Goal: Information Seeking & Learning: Learn about a topic

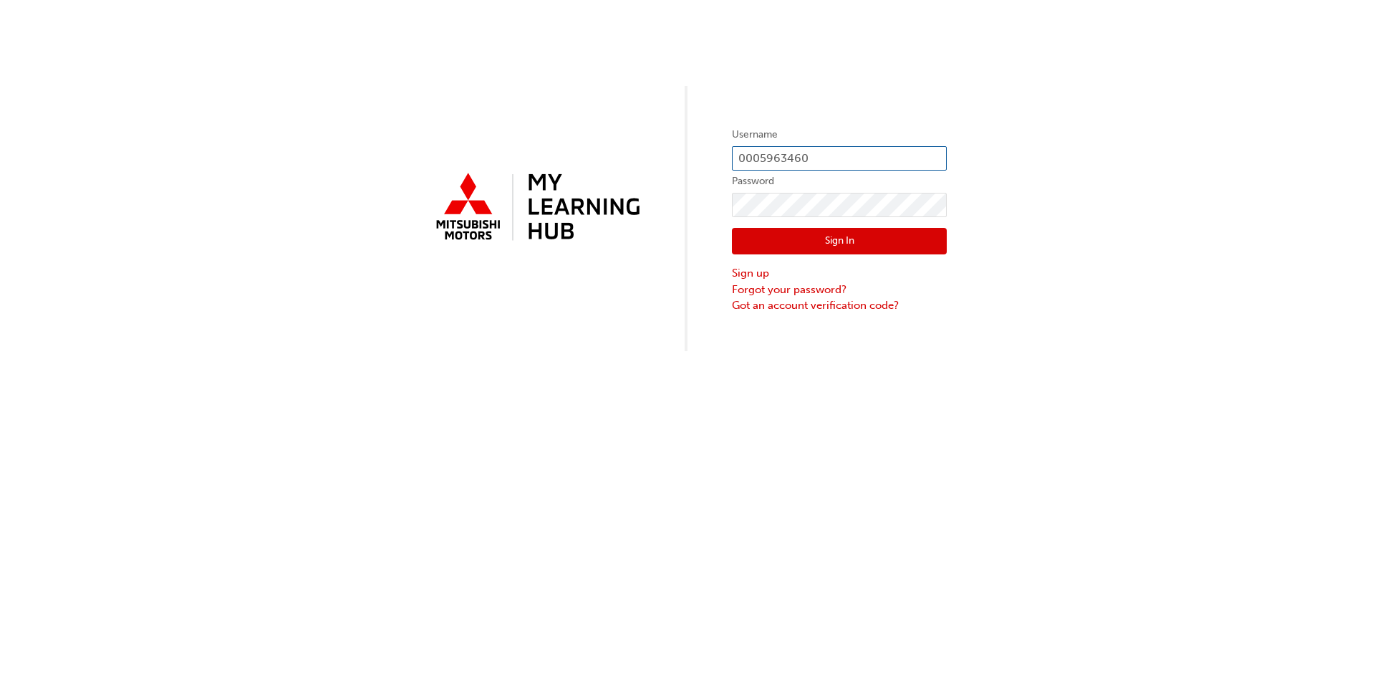
click at [842, 158] on input "0005963460" at bounding box center [839, 158] width 215 height 24
type input "0005907602"
click at [859, 238] on button "Sign In" at bounding box center [839, 241] width 215 height 27
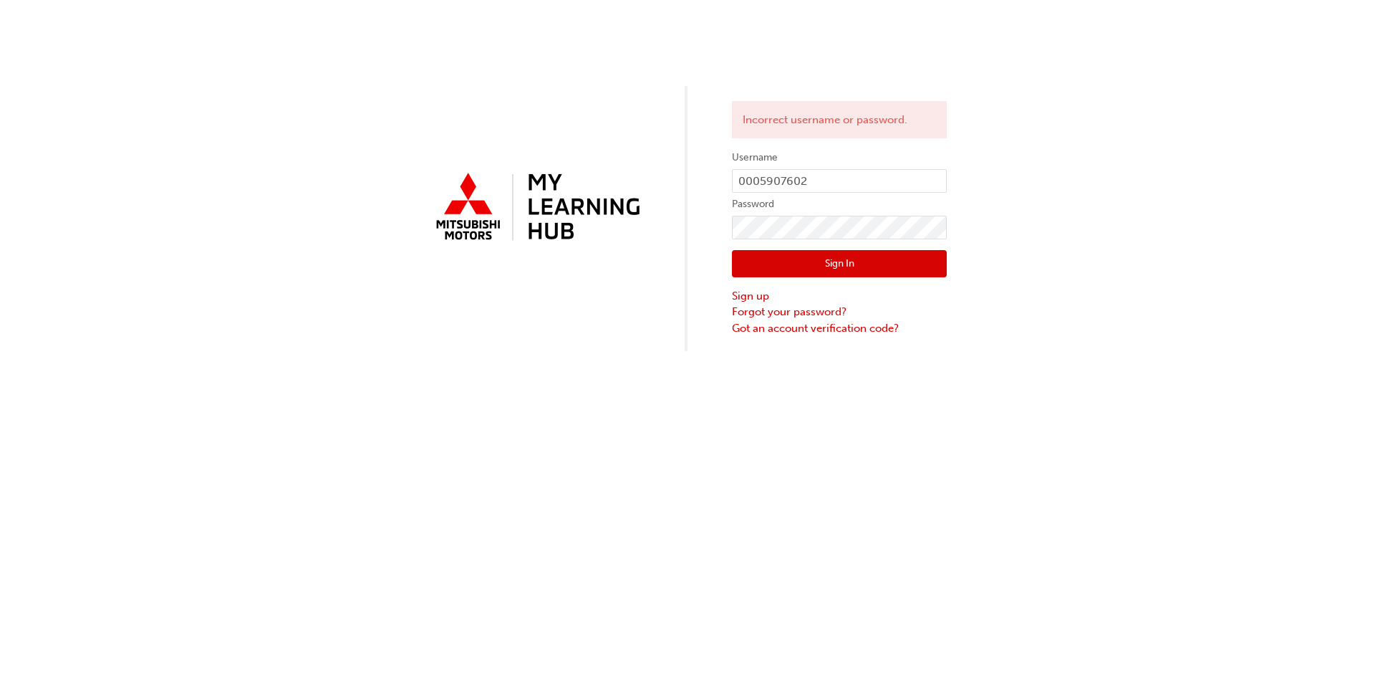
click at [783, 265] on button "Sign In" at bounding box center [839, 263] width 215 height 27
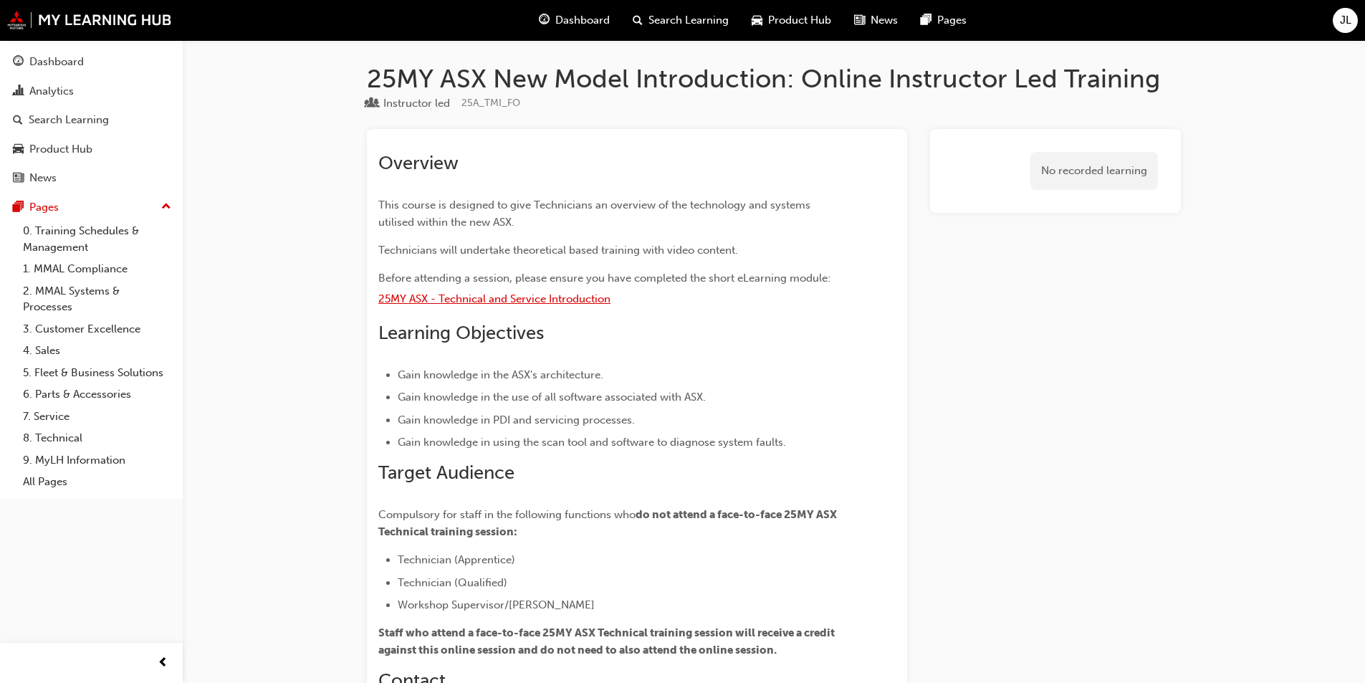
click at [549, 299] on span "25MY ASX - Technical and Service Introduction" at bounding box center [494, 298] width 232 height 13
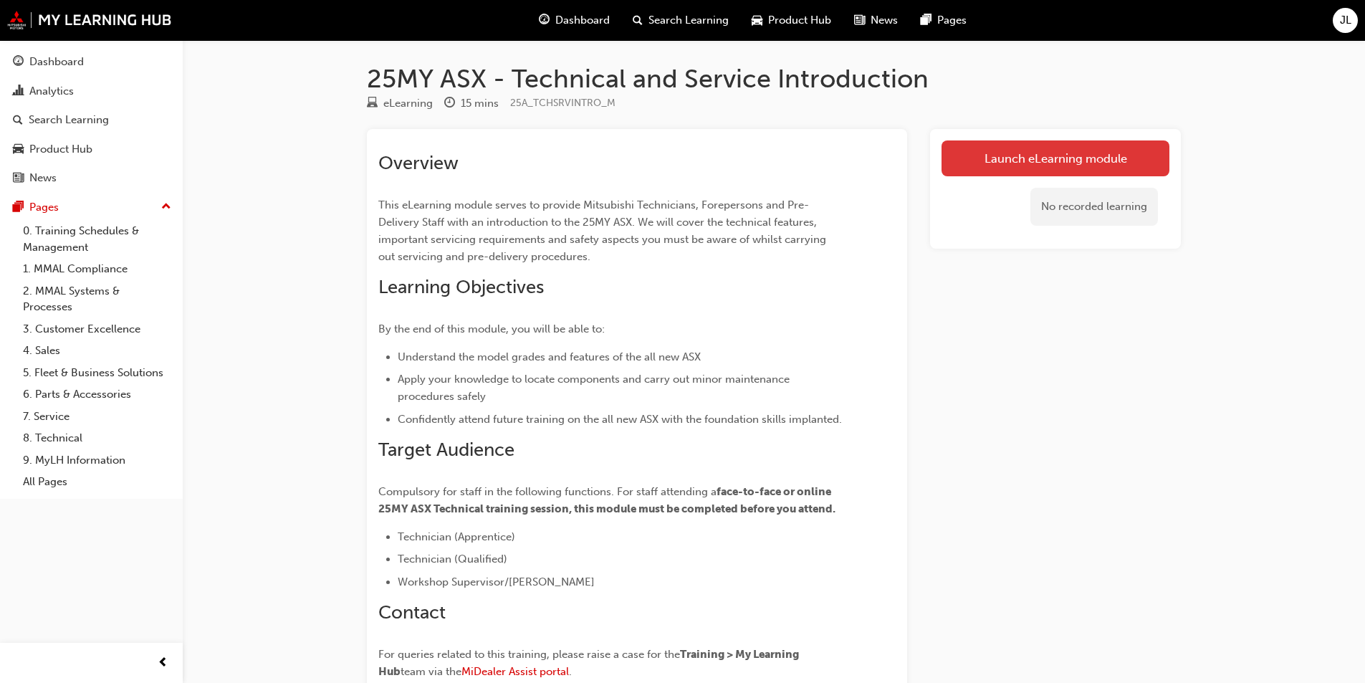
click at [1066, 160] on link "Launch eLearning module" at bounding box center [1055, 158] width 228 height 36
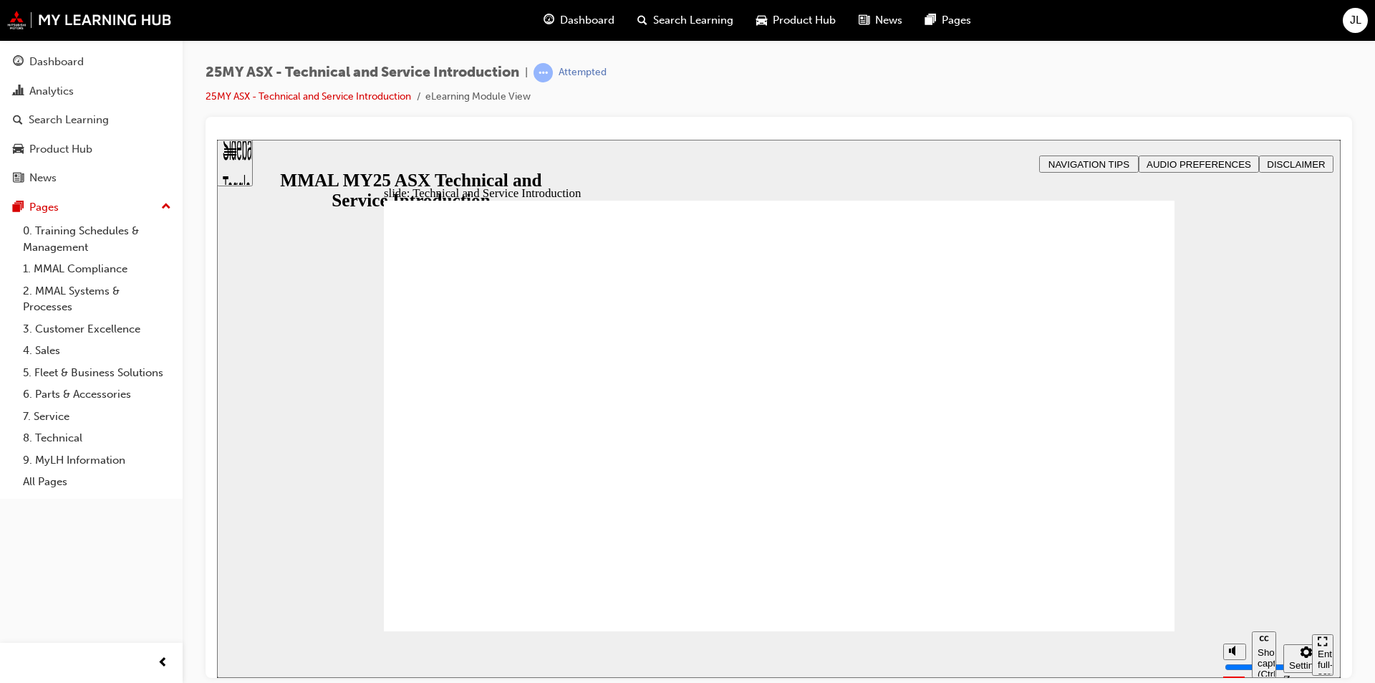
click at [1293, 659] on div "Settings" at bounding box center [1306, 664] width 34 height 11
click at [1266, 410] on div "slide: What will you learn [DATE]? Rectangle B N Rectangle 2 Rectangle 3 What w…" at bounding box center [779, 408] width 1124 height 538
drag, startPoint x: 1248, startPoint y: 496, endPoint x: 1258, endPoint y: 655, distance: 160.1
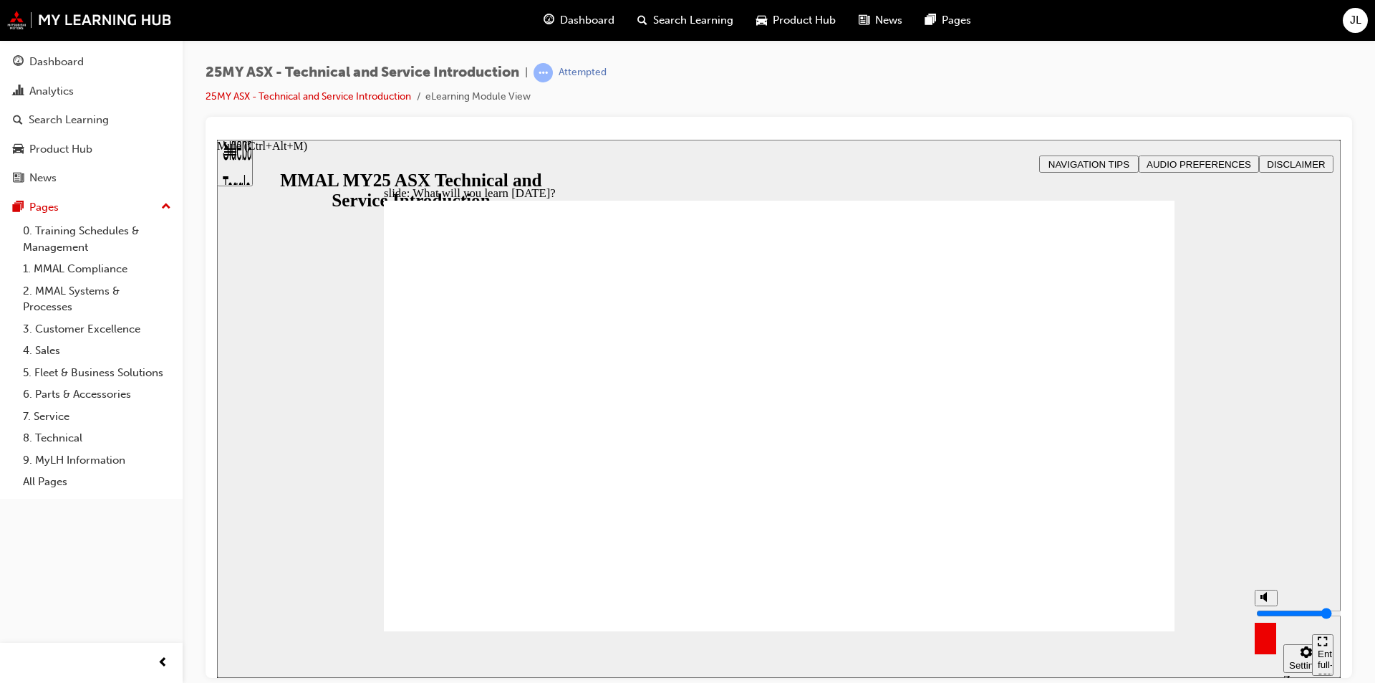
click at [1258, 605] on button "Mute (Ctrl+Alt+M)" at bounding box center [1266, 597] width 23 height 16
click at [1266, 599] on circle "Unmute (Ctrl+Alt+M)" at bounding box center [1267, 596] width 5 height 5
type input "8"
click at [1211, 161] on span "AUDIO PREFERENCES" at bounding box center [1199, 163] width 105 height 11
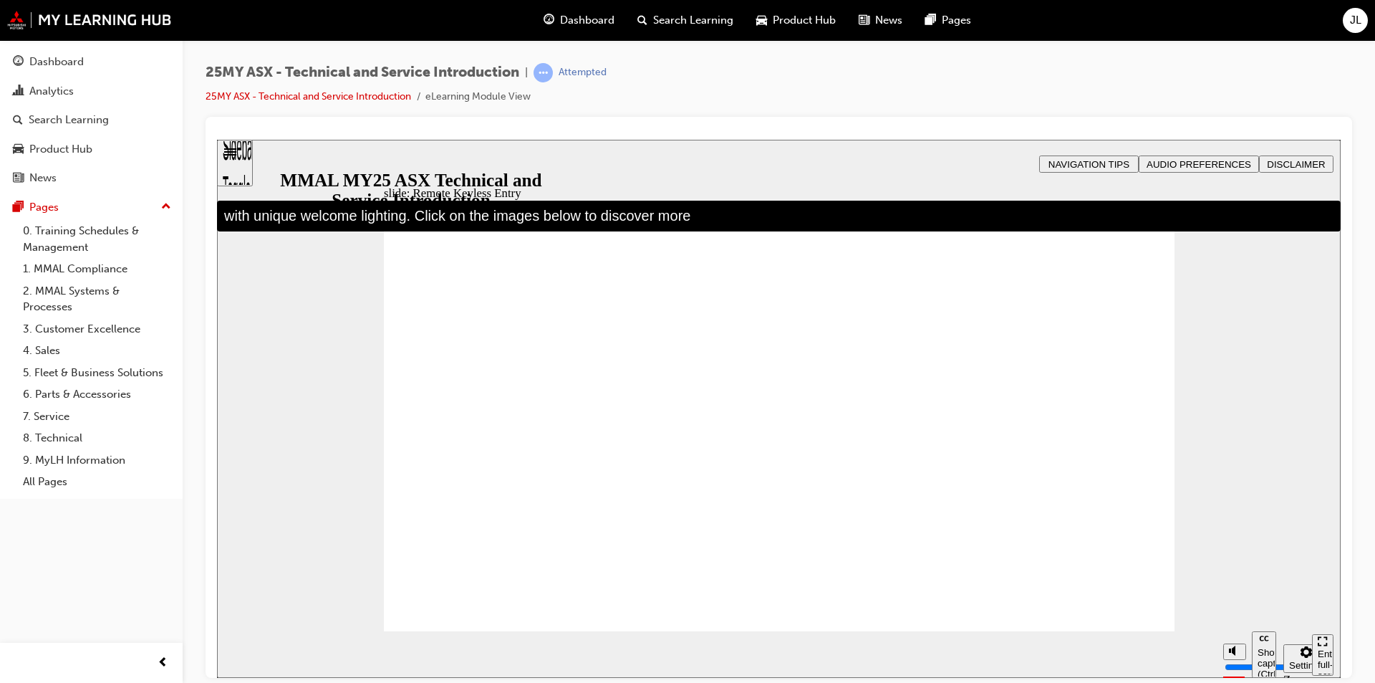
click at [1206, 163] on span "AUDIO PREFERENCES" at bounding box center [1199, 163] width 105 height 11
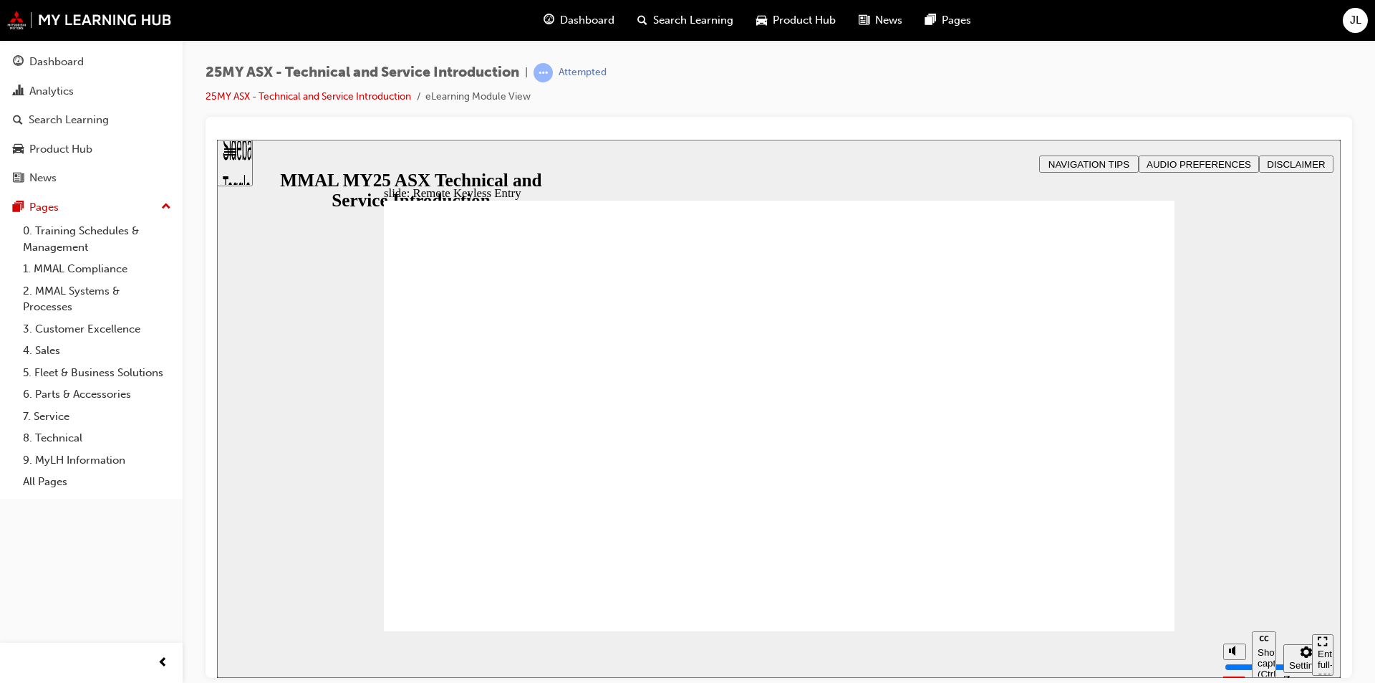
type input "21"
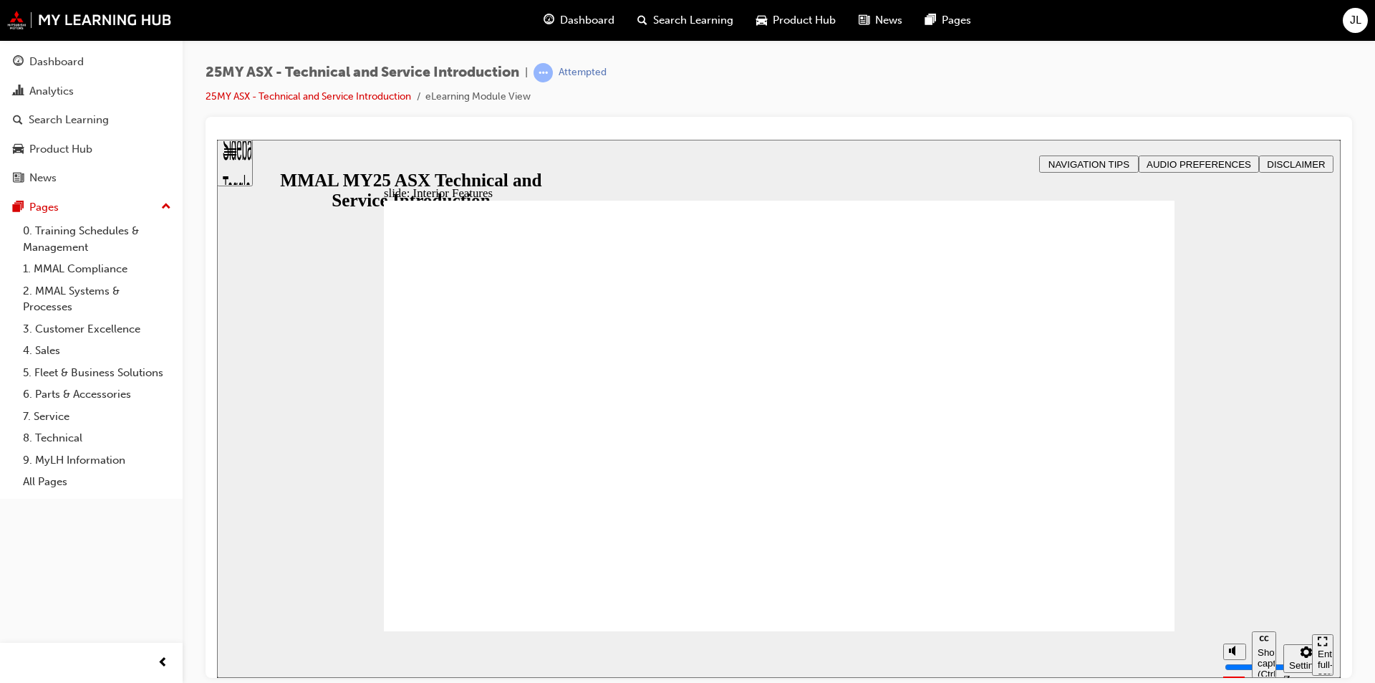
click at [1189, 156] on button "AUDIO PREFERENCES" at bounding box center [1199, 163] width 120 height 17
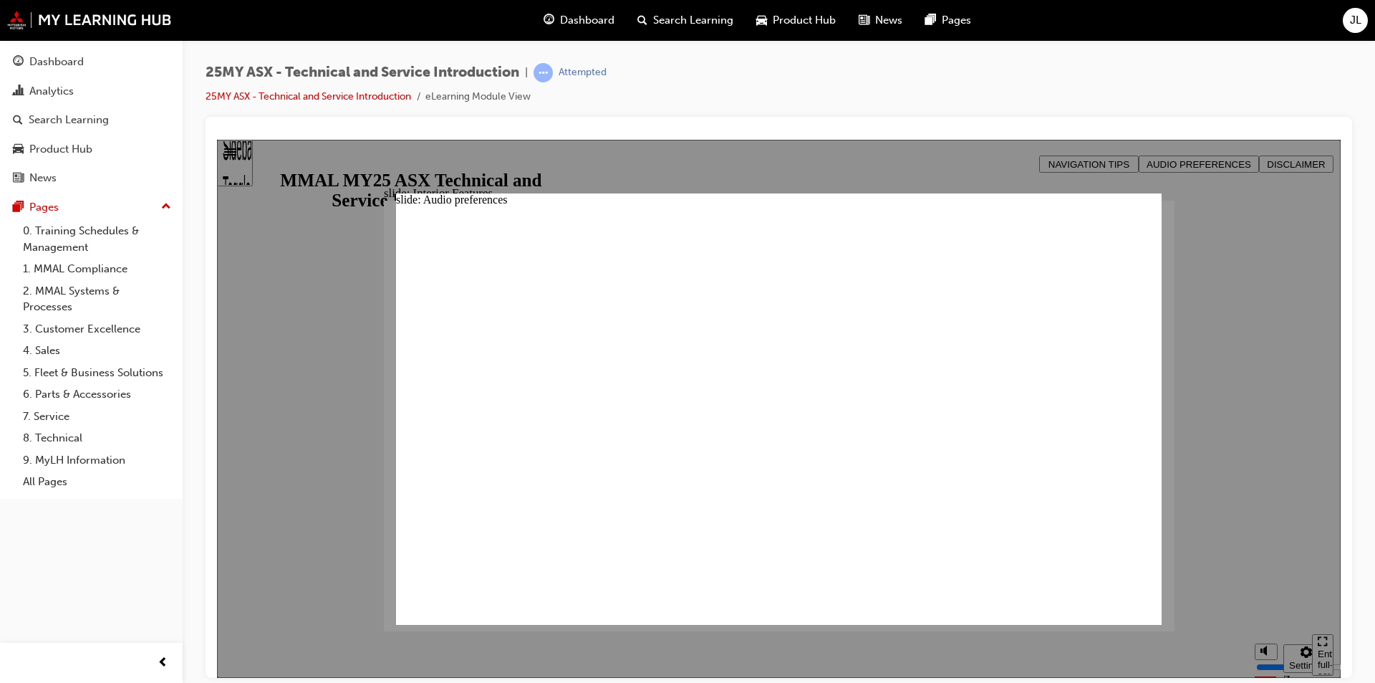
click at [1309, 427] on div at bounding box center [779, 408] width 1124 height 538
type input "2"
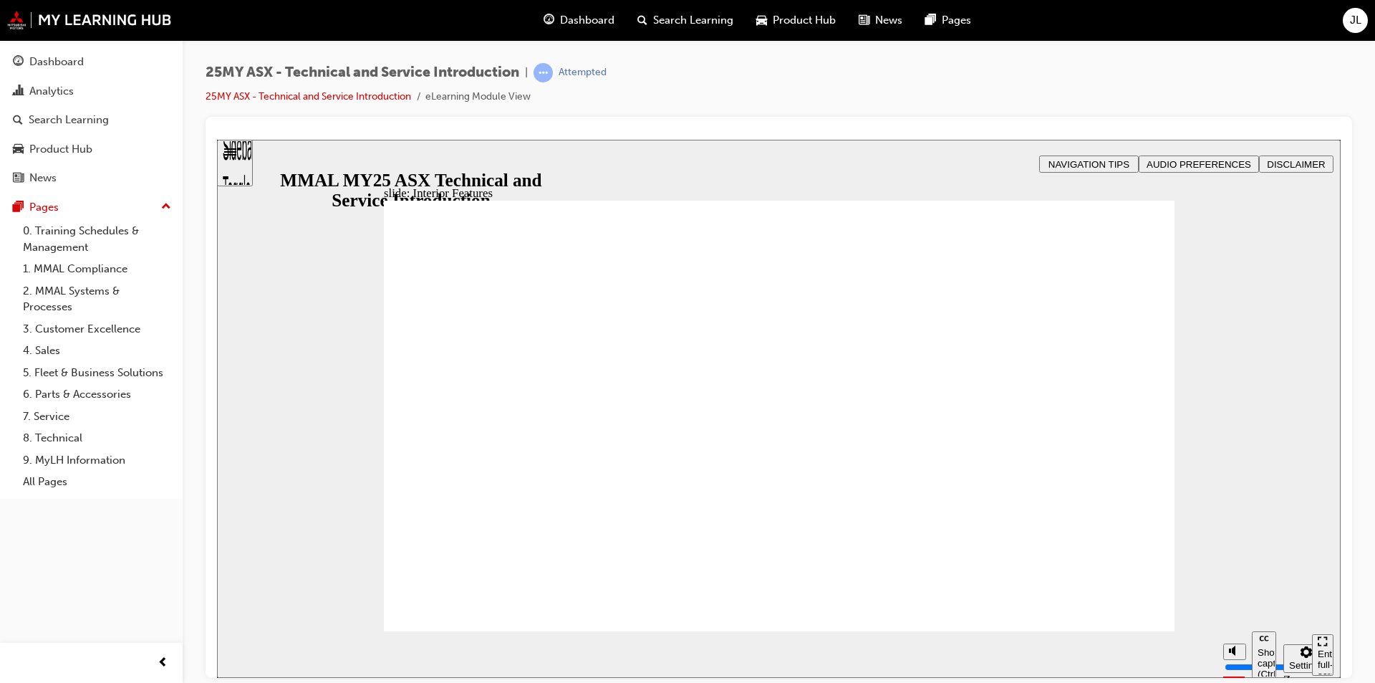
type input "17"
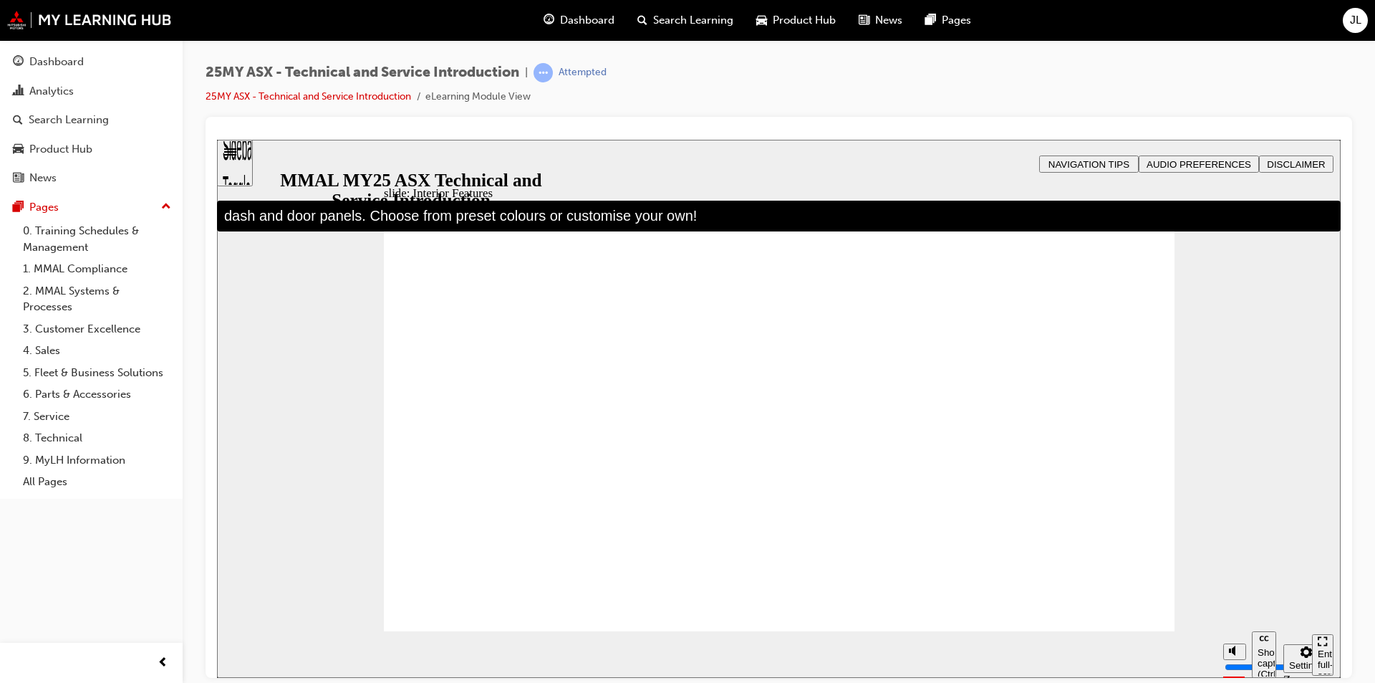
click at [1182, 158] on span "AUDIO PREFERENCES" at bounding box center [1199, 163] width 105 height 11
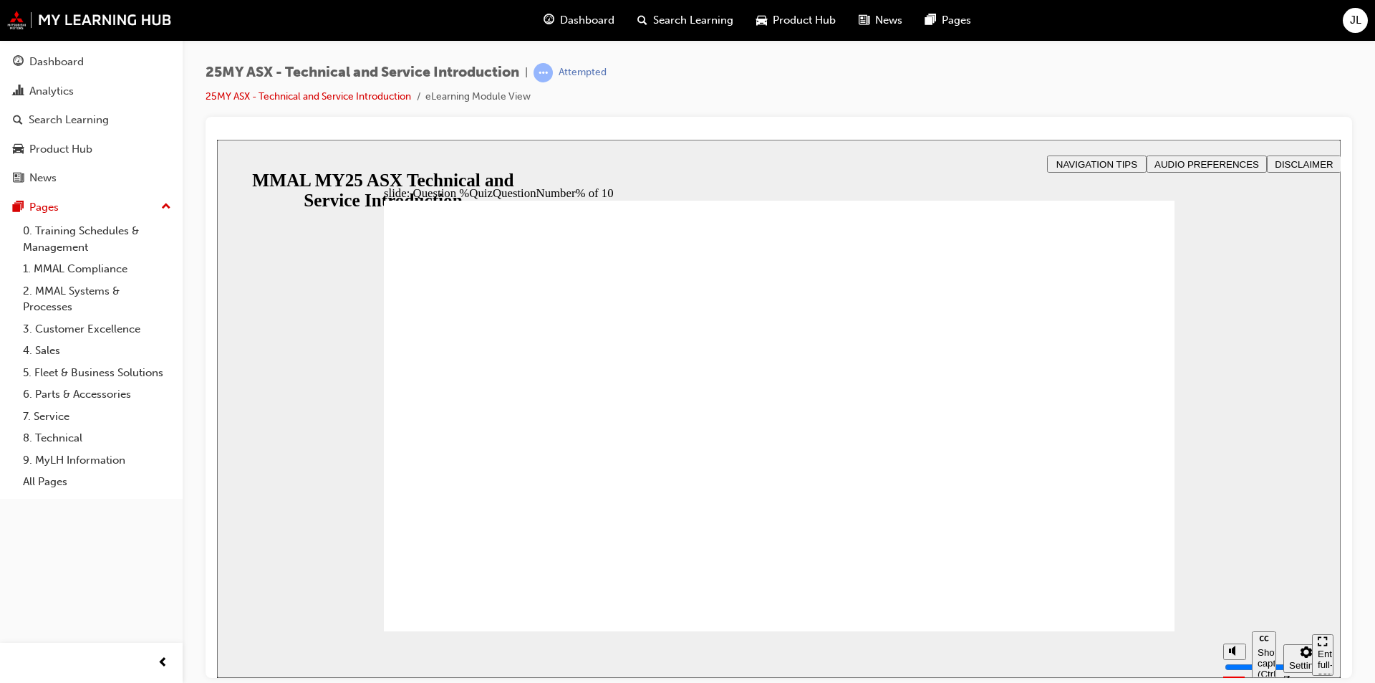
radio input "true"
radio input "false"
radio input "true"
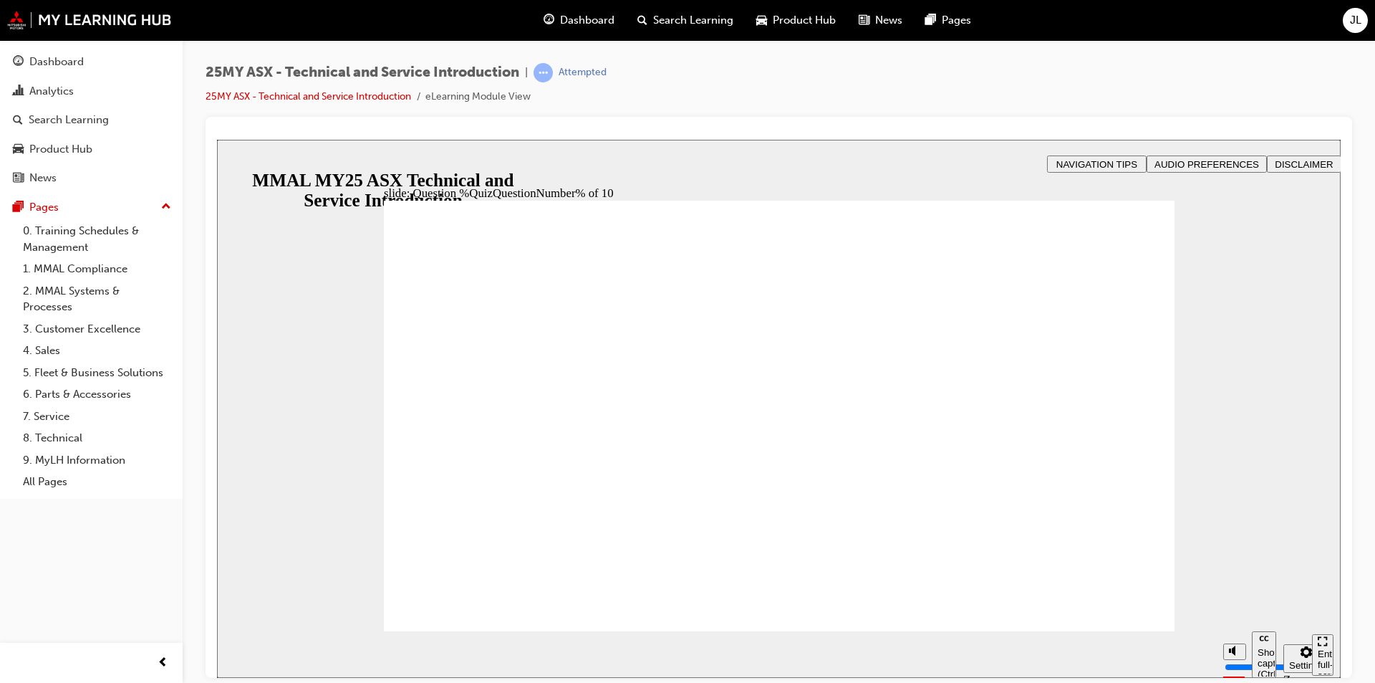
radio input "true"
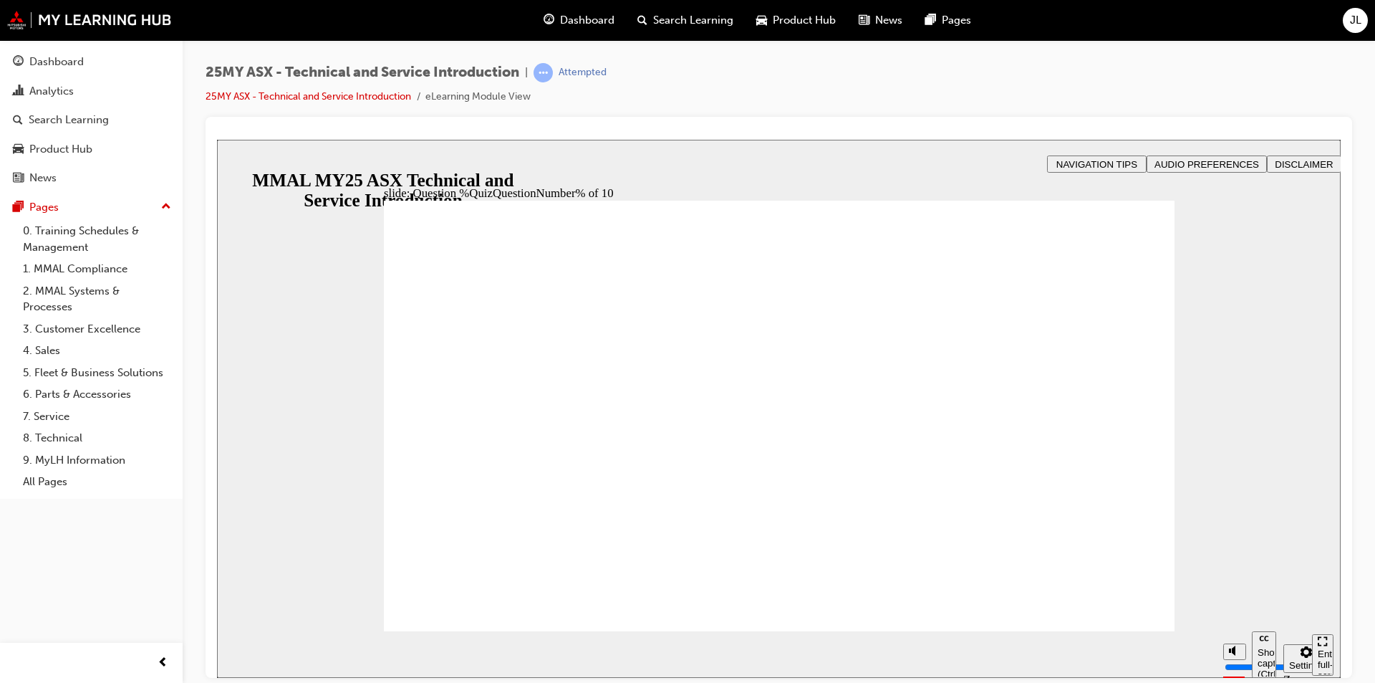
radio input "true"
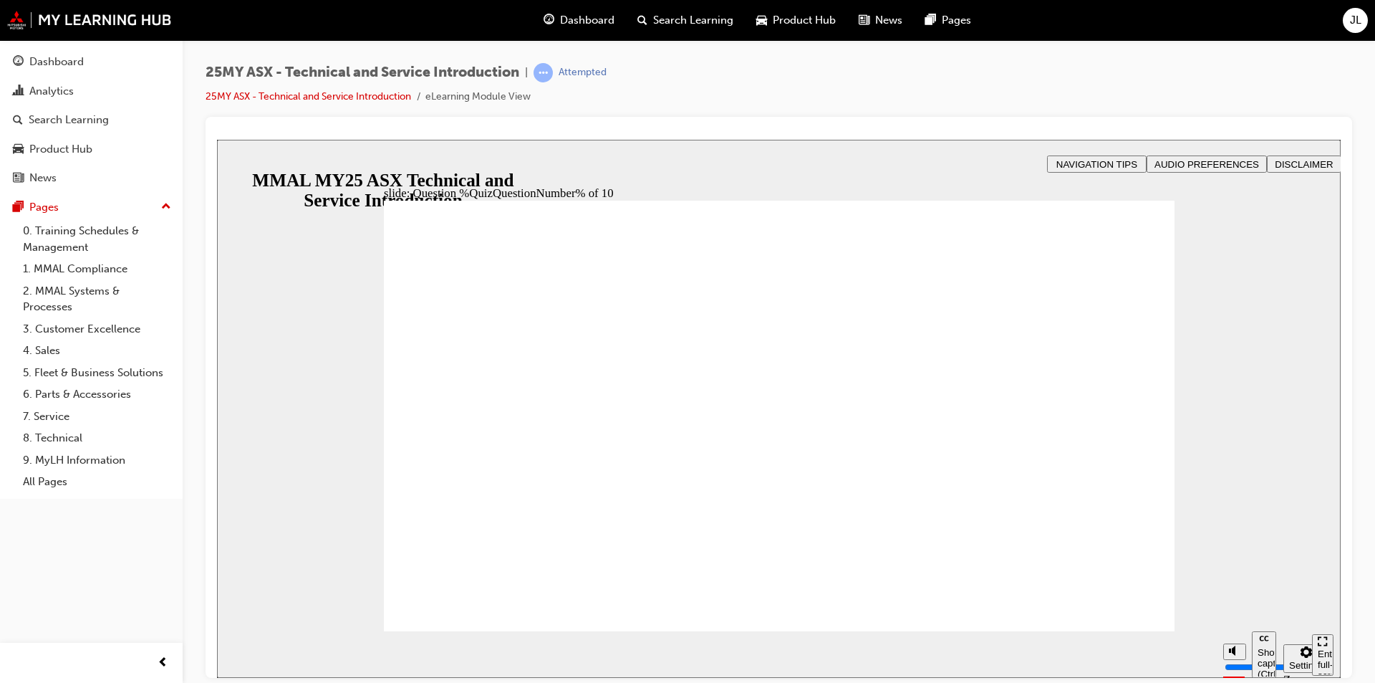
radio input "true"
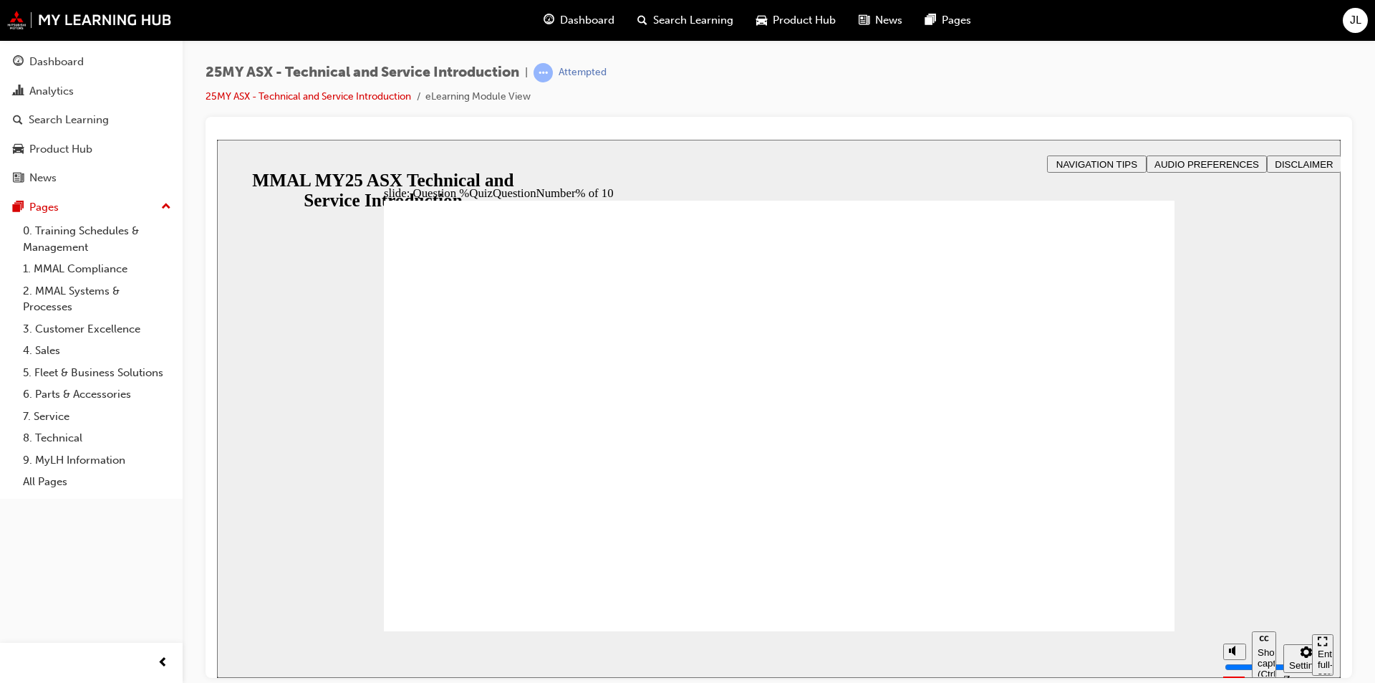
radio input "true"
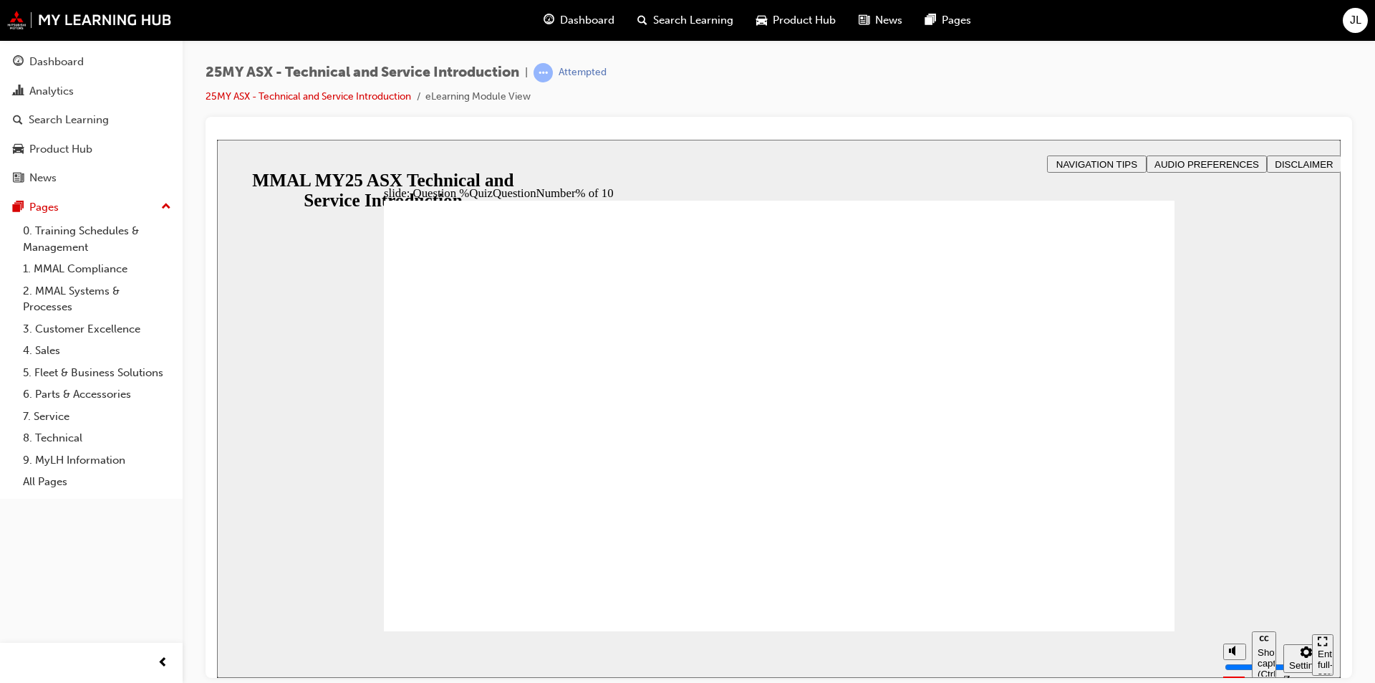
radio input "true"
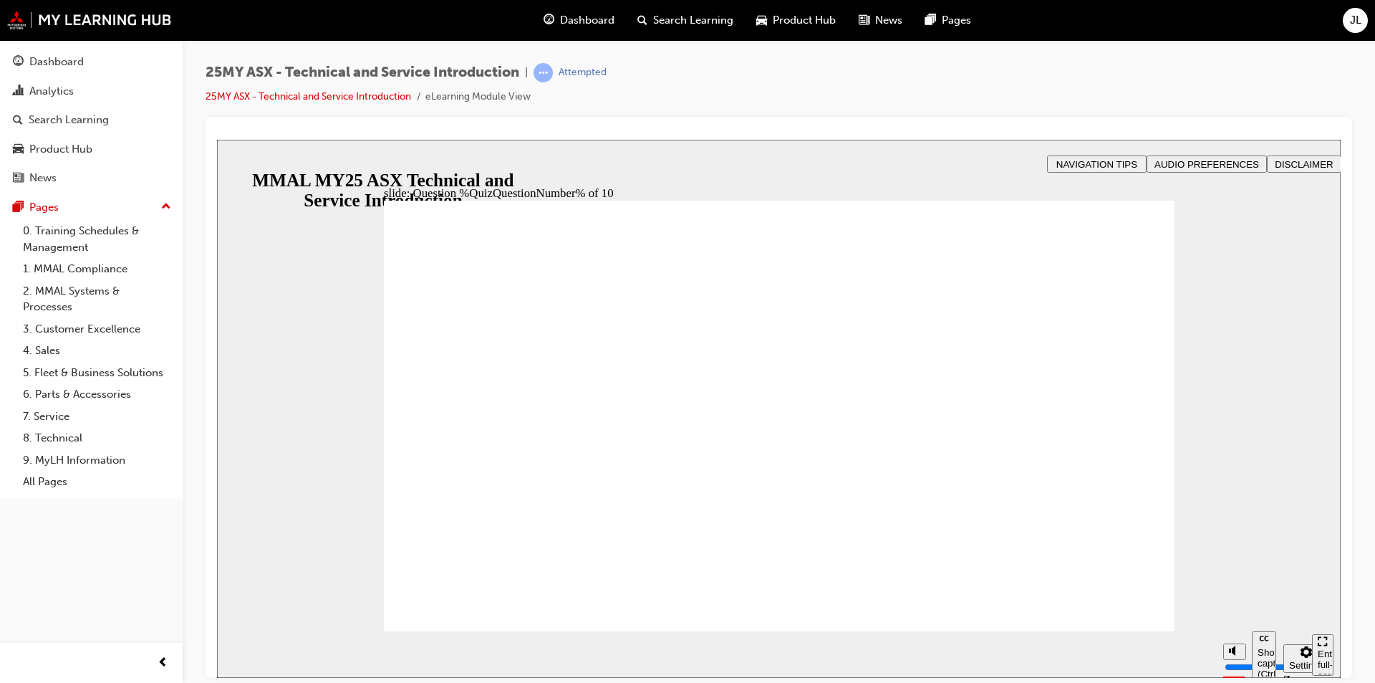
drag, startPoint x: 1133, startPoint y: 602, endPoint x: 1234, endPoint y: 652, distance: 112.8
radio input "true"
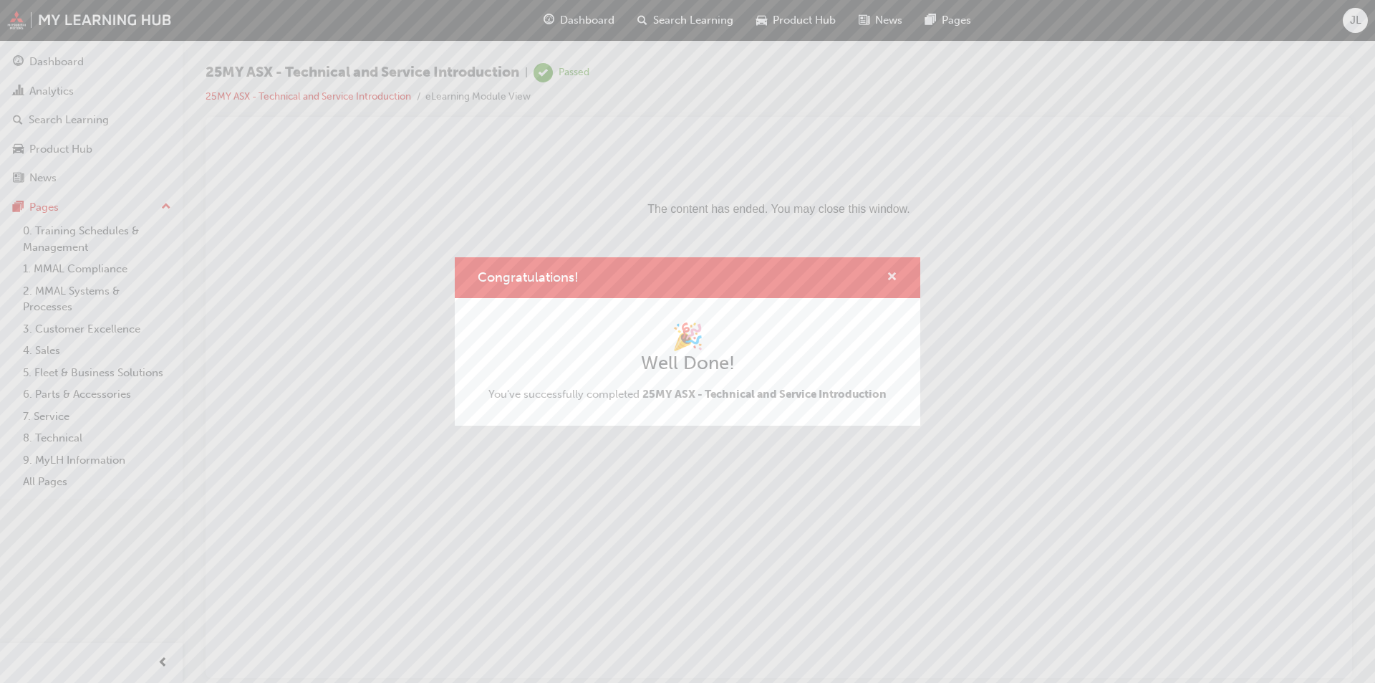
click at [893, 272] on span "cross-icon" at bounding box center [892, 277] width 11 height 13
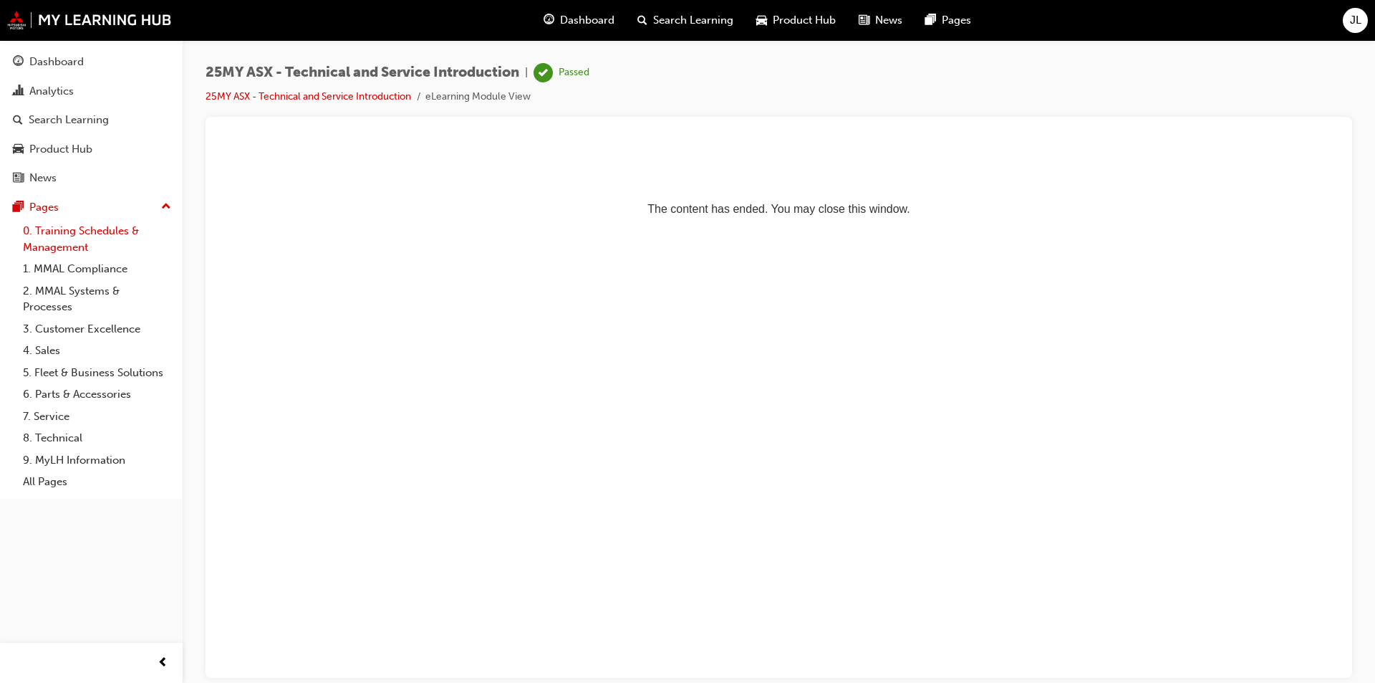
click at [79, 239] on link "0. Training Schedules & Management" at bounding box center [97, 239] width 160 height 38
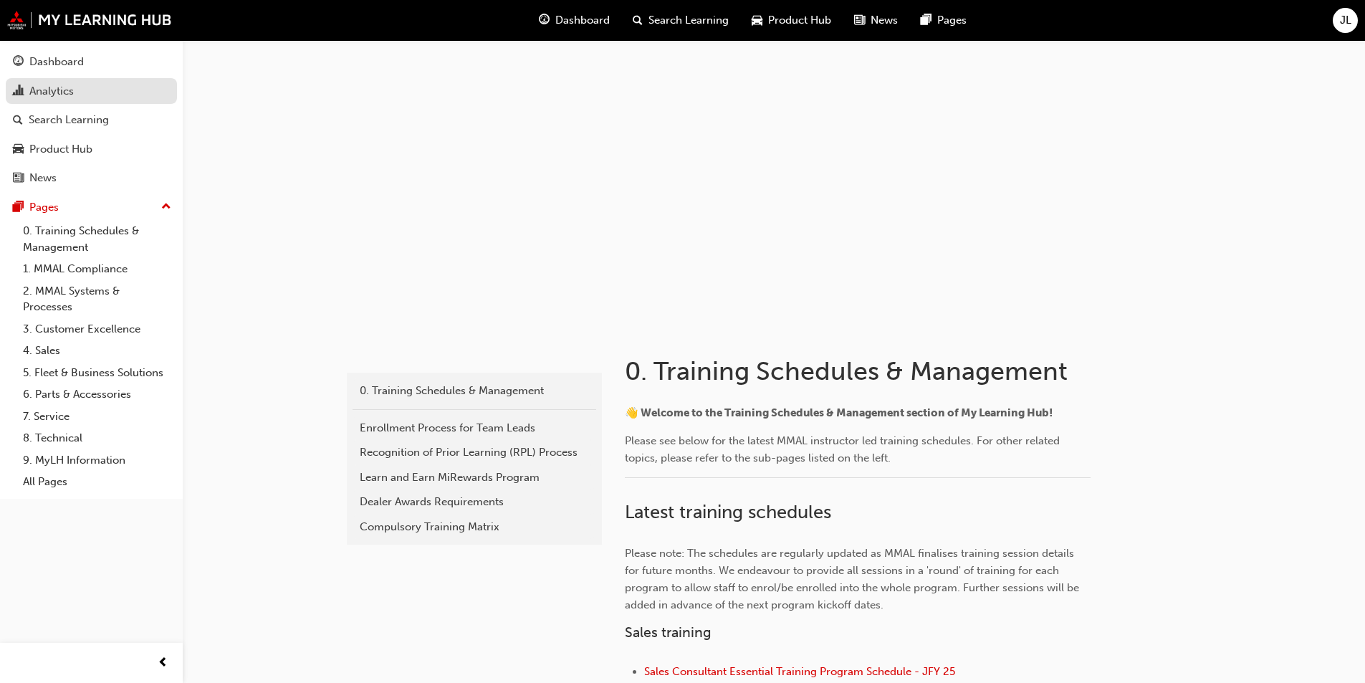
click at [64, 93] on div "Analytics" at bounding box center [51, 91] width 44 height 16
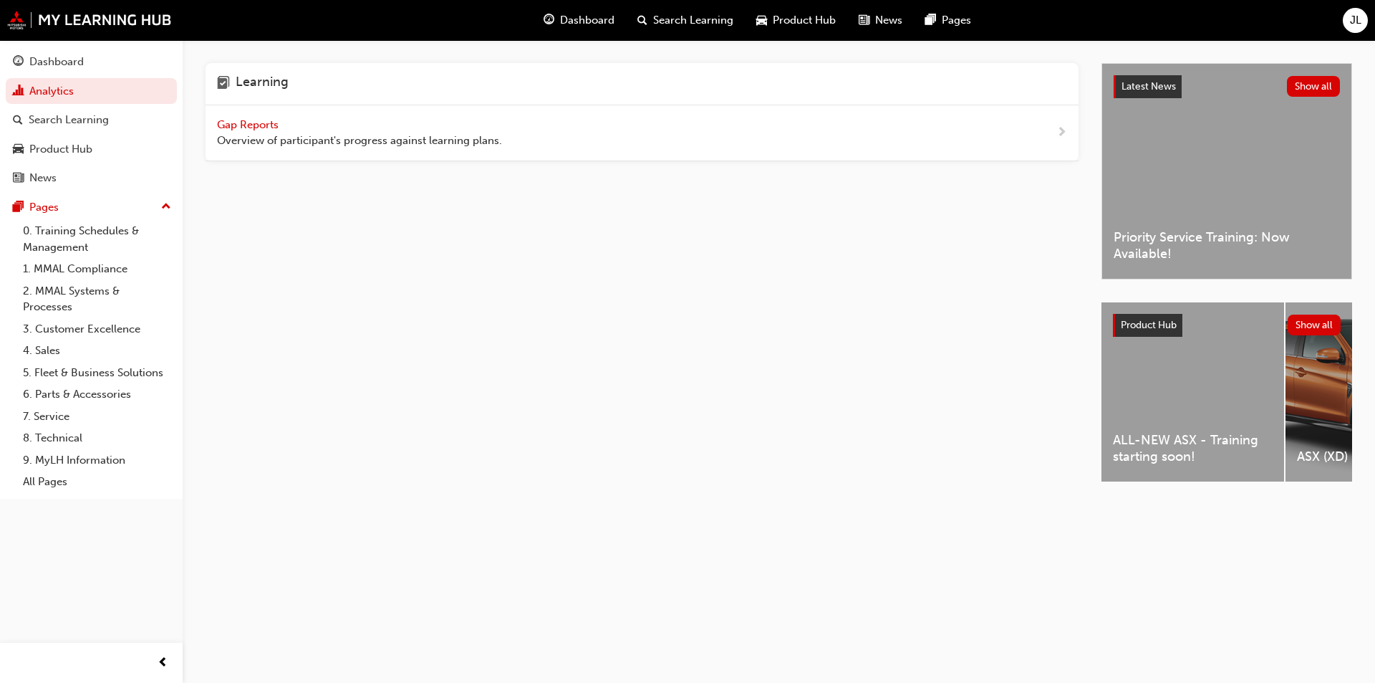
click at [244, 124] on span "Gap Reports" at bounding box center [249, 124] width 64 height 13
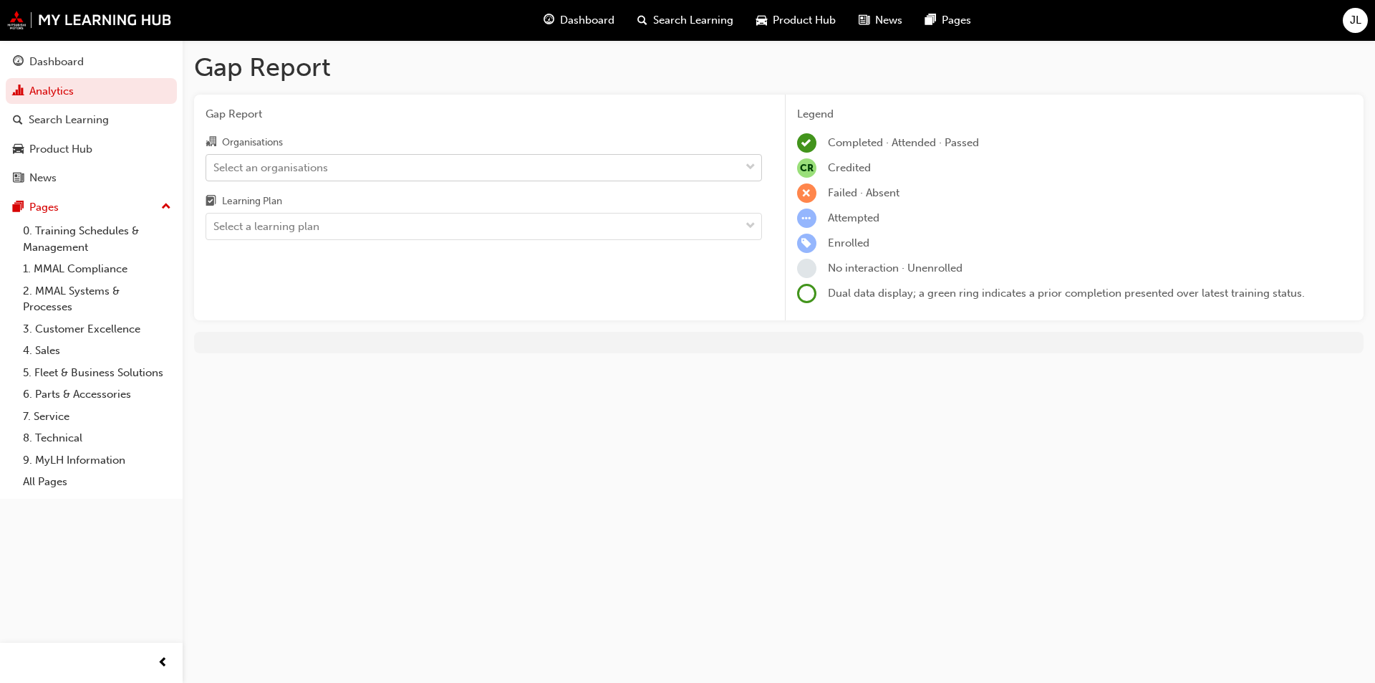
click at [537, 170] on div "Select an organisations" at bounding box center [473, 167] width 534 height 25
click at [215, 170] on input "Organisations Select an organisations" at bounding box center [213, 166] width 1 height 12
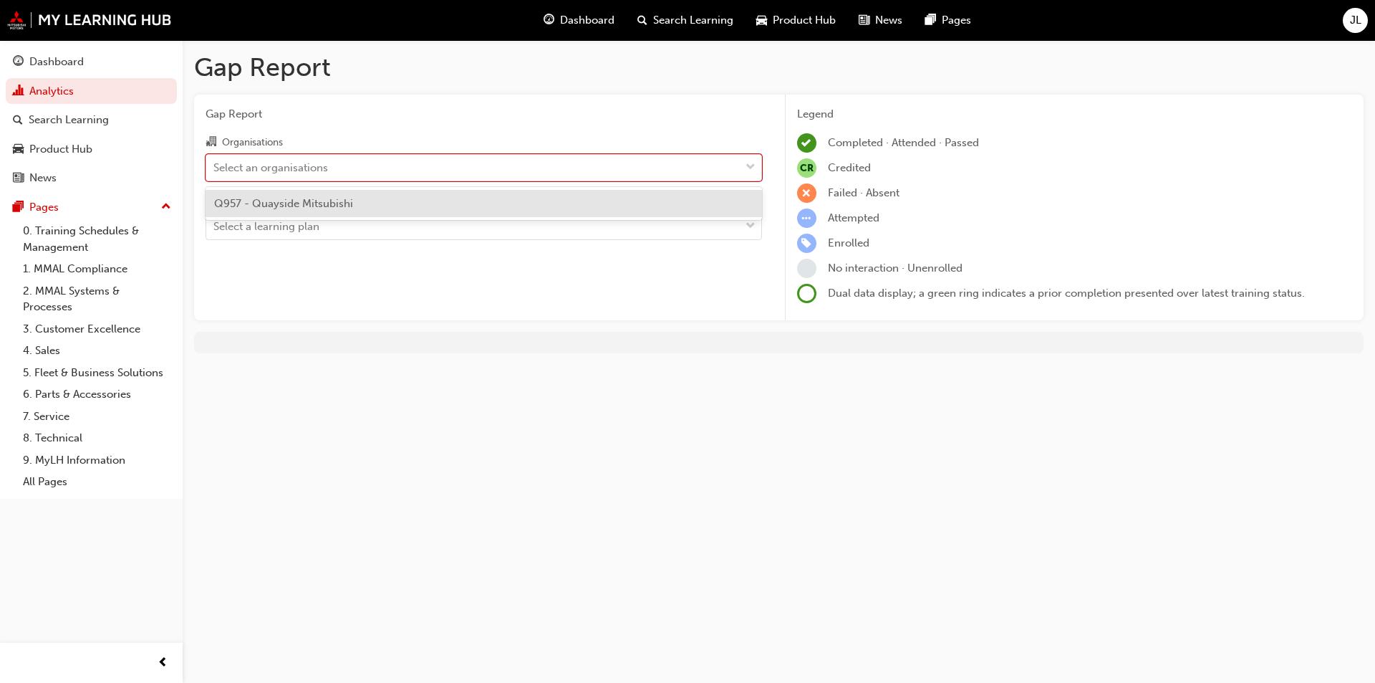
click at [515, 204] on div "Q957 - Quayside Mitsubishi" at bounding box center [484, 204] width 557 height 28
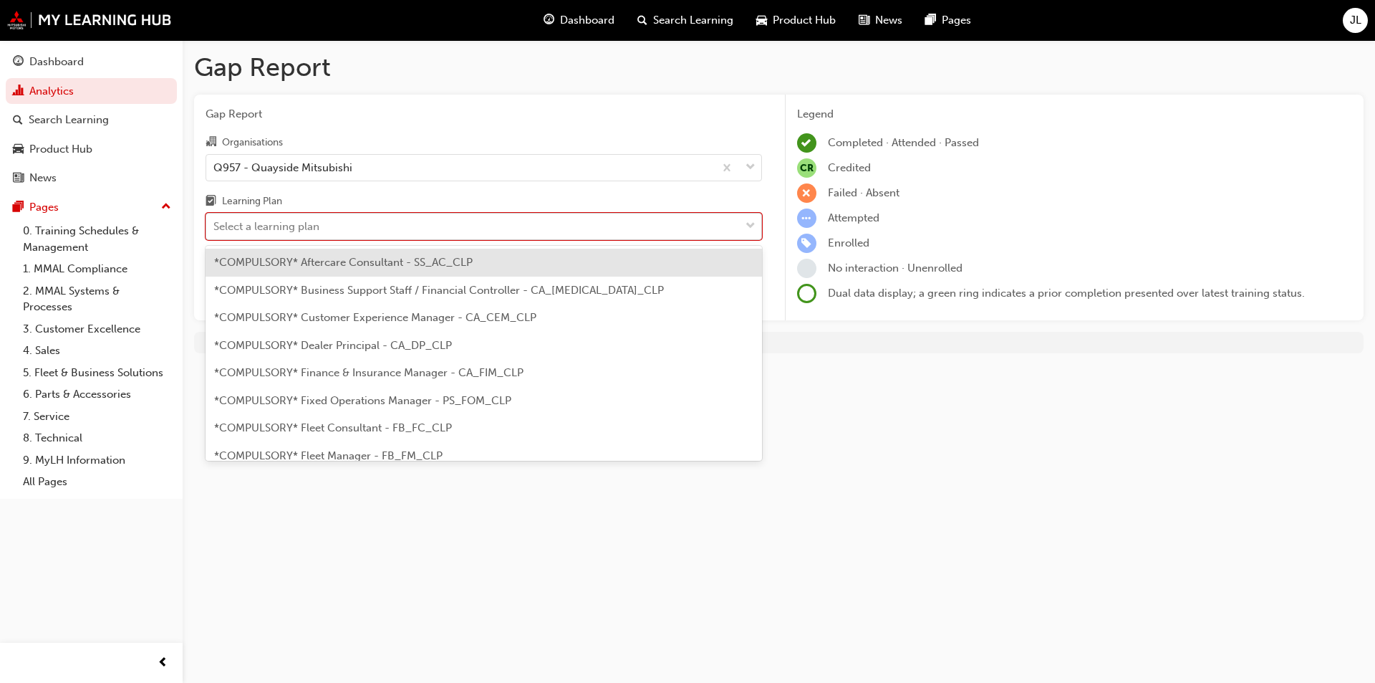
click at [515, 233] on div "Select a learning plan" at bounding box center [473, 226] width 534 height 25
click at [215, 232] on input "Learning Plan option *COMPULSORY* Aftercare Consultant - SS_AC_CLP focused, 1 o…" at bounding box center [213, 226] width 1 height 12
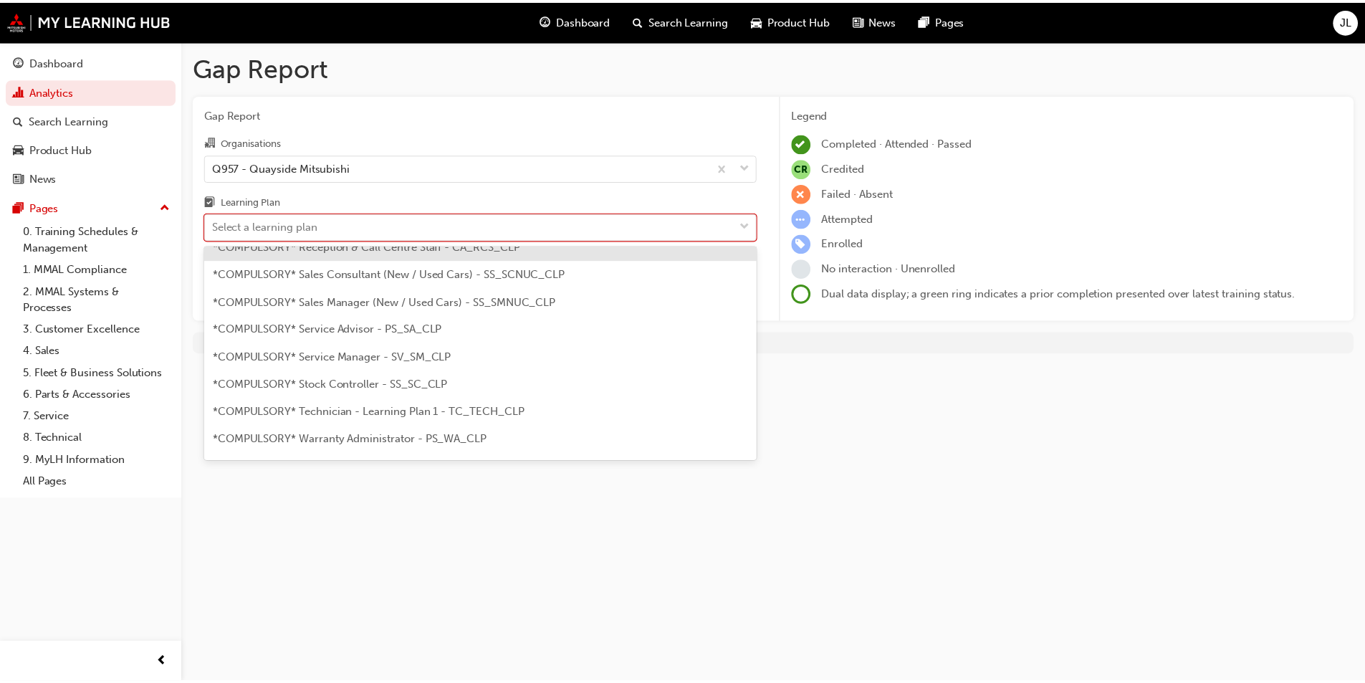
scroll to position [501, 0]
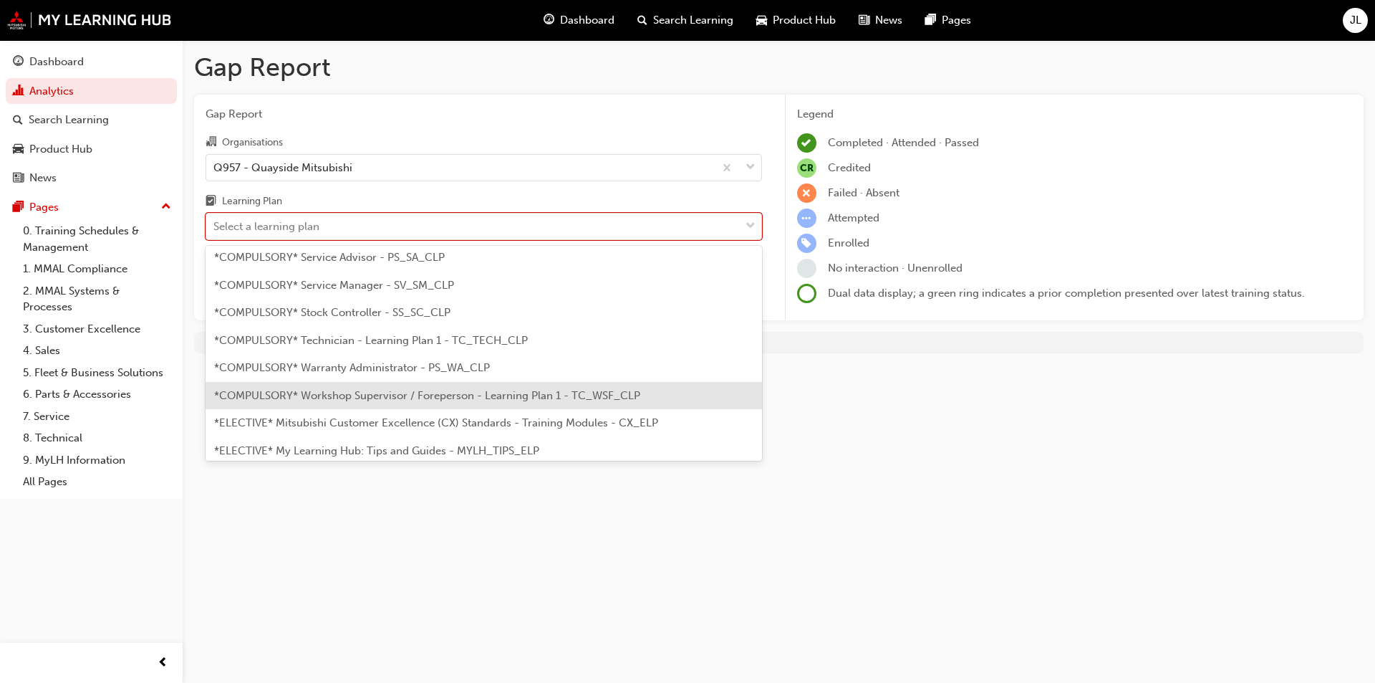
click at [652, 395] on div "*COMPULSORY* Workshop Supervisor / Foreperson - Learning Plan 1 - TC_WSF_CLP" at bounding box center [484, 396] width 557 height 28
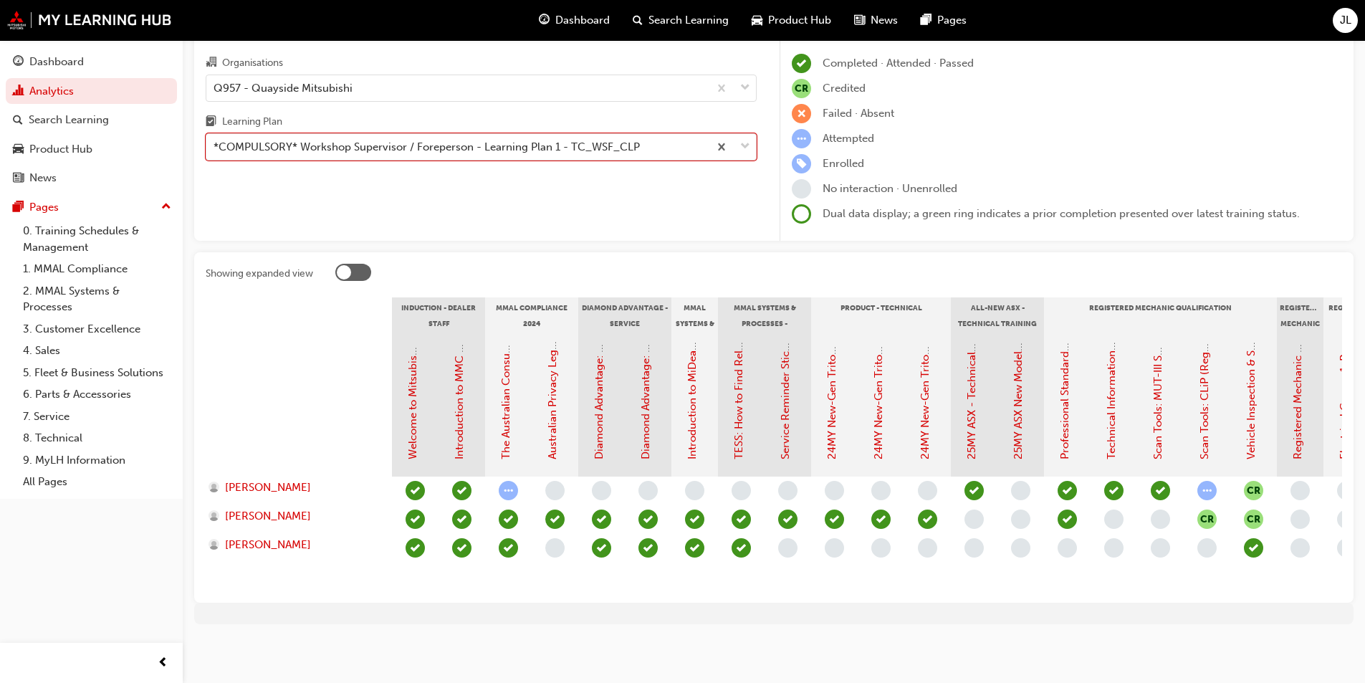
click at [352, 264] on div at bounding box center [353, 272] width 36 height 17
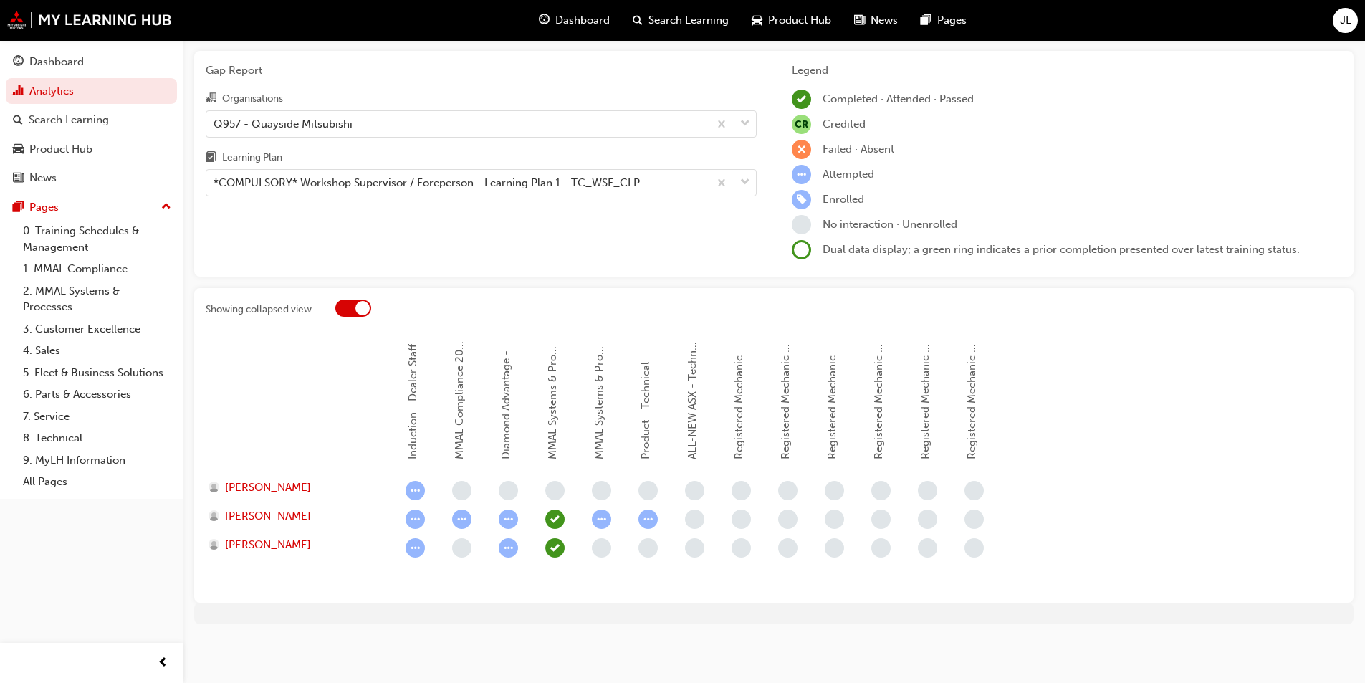
click at [359, 309] on div at bounding box center [362, 308] width 14 height 14
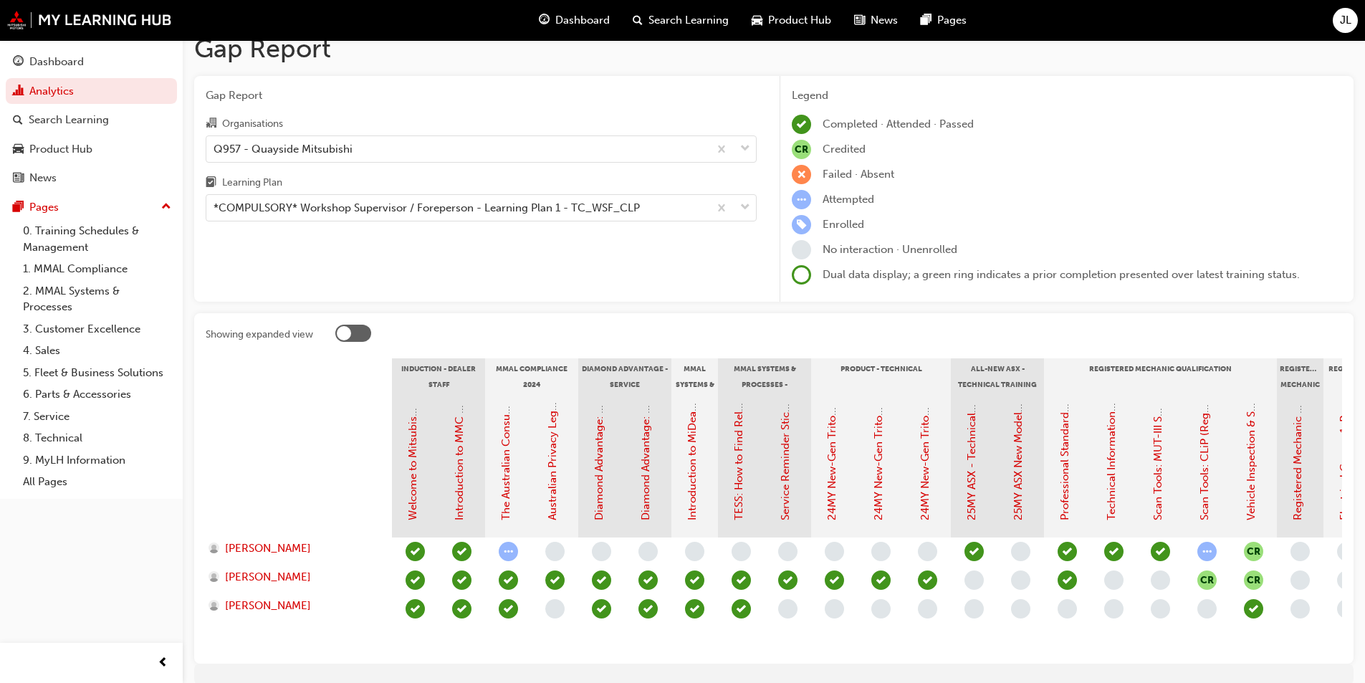
scroll to position [0, 0]
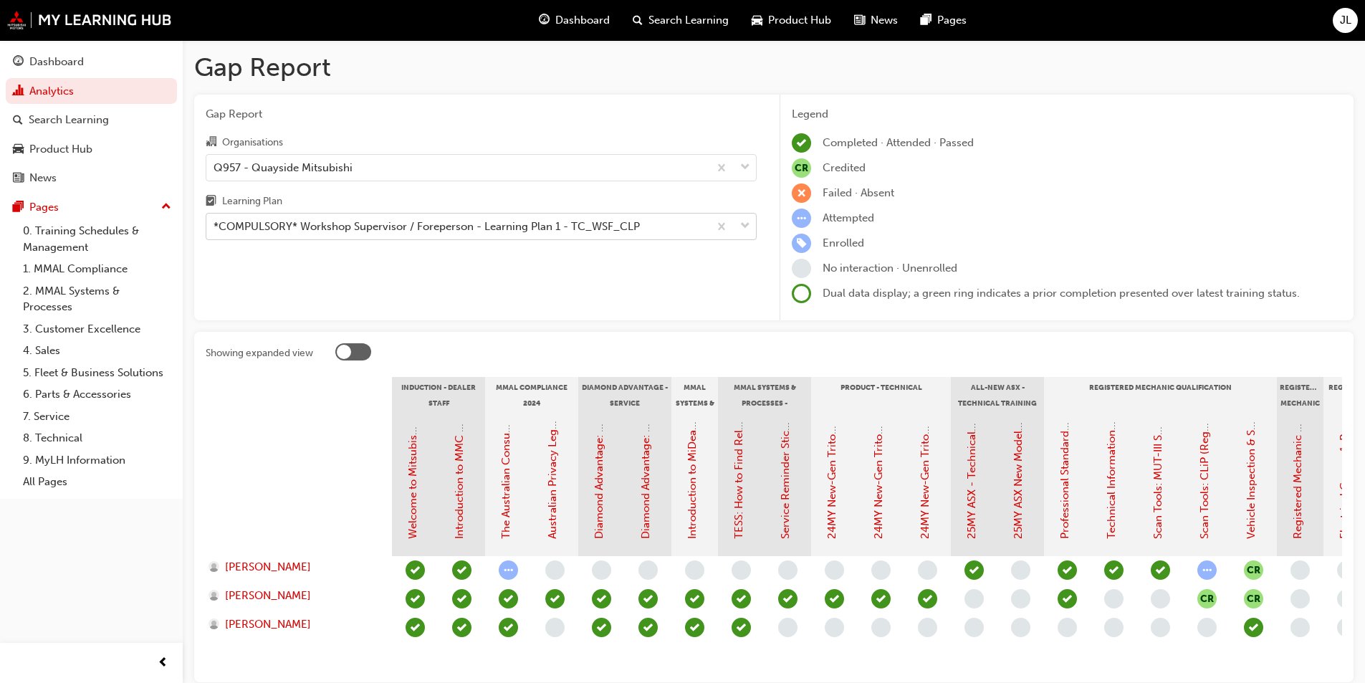
click at [608, 225] on div "*COMPULSORY* Workshop Supervisor / Foreperson - Learning Plan 1 - TC_WSF_CLP" at bounding box center [426, 226] width 426 height 16
click at [215, 225] on input "Learning Plan *COMPULSORY* Workshop Supervisor / Foreperson - Learning Plan 1 -…" at bounding box center [213, 226] width 1 height 12
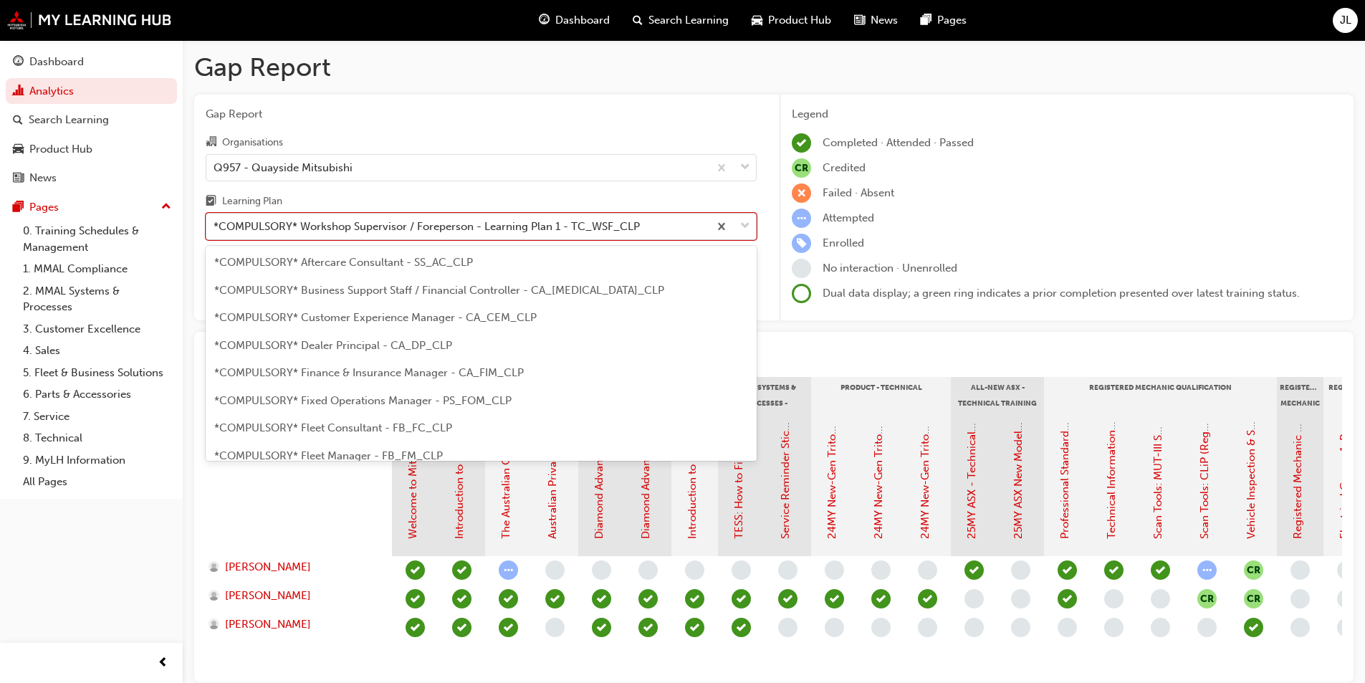
scroll to position [460, 0]
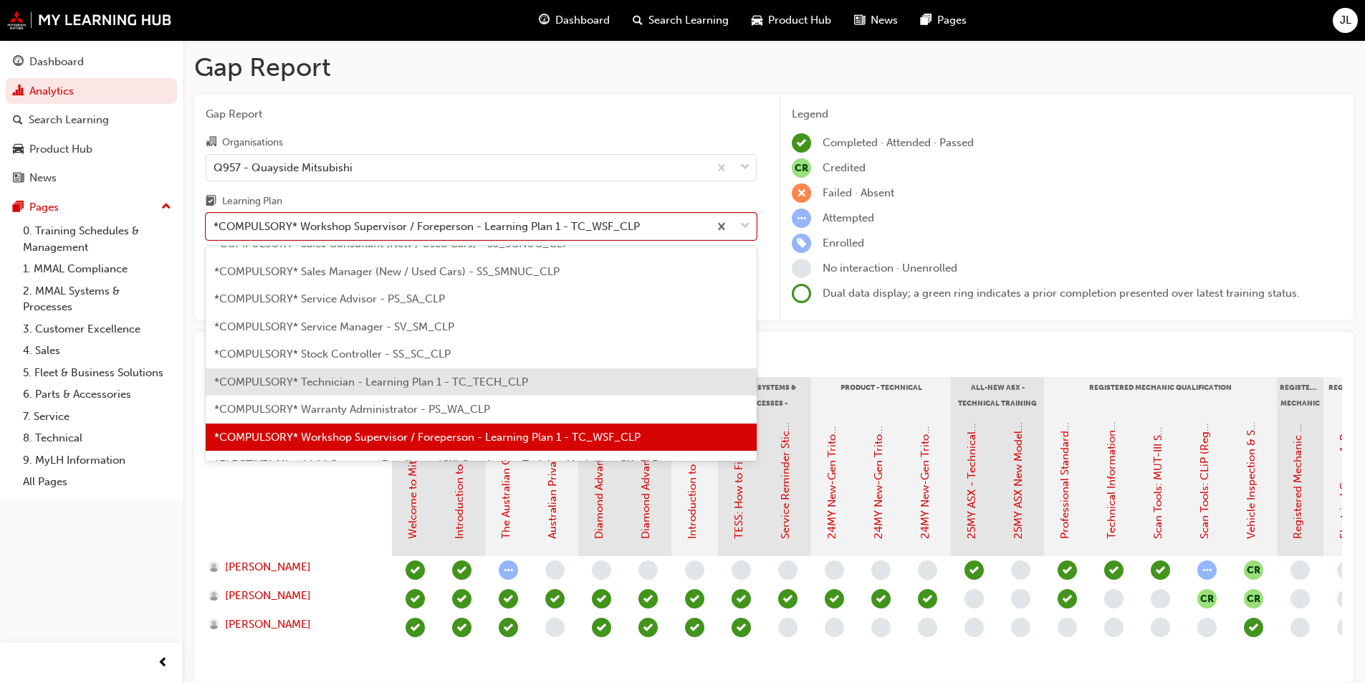
click at [615, 378] on div "*COMPULSORY* Technician - Learning Plan 1 - TC_TECH_CLP" at bounding box center [481, 382] width 551 height 28
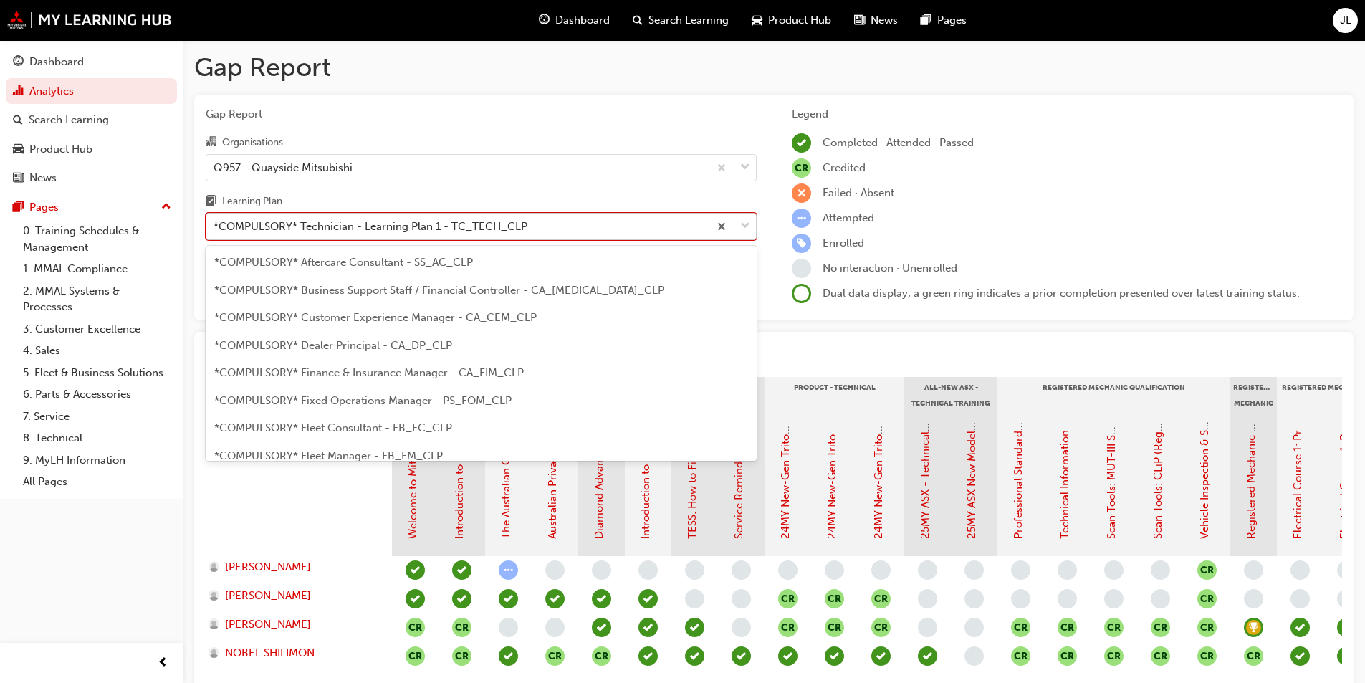
click at [524, 229] on div "*COMPULSORY* Technician - Learning Plan 1 - TC_TECH_CLP" at bounding box center [370, 226] width 314 height 16
click at [215, 229] on input "Learning Plan option *COMPULSORY* Technician - Learning Plan 1 - TC_TECH_CLP, s…" at bounding box center [213, 226] width 1 height 12
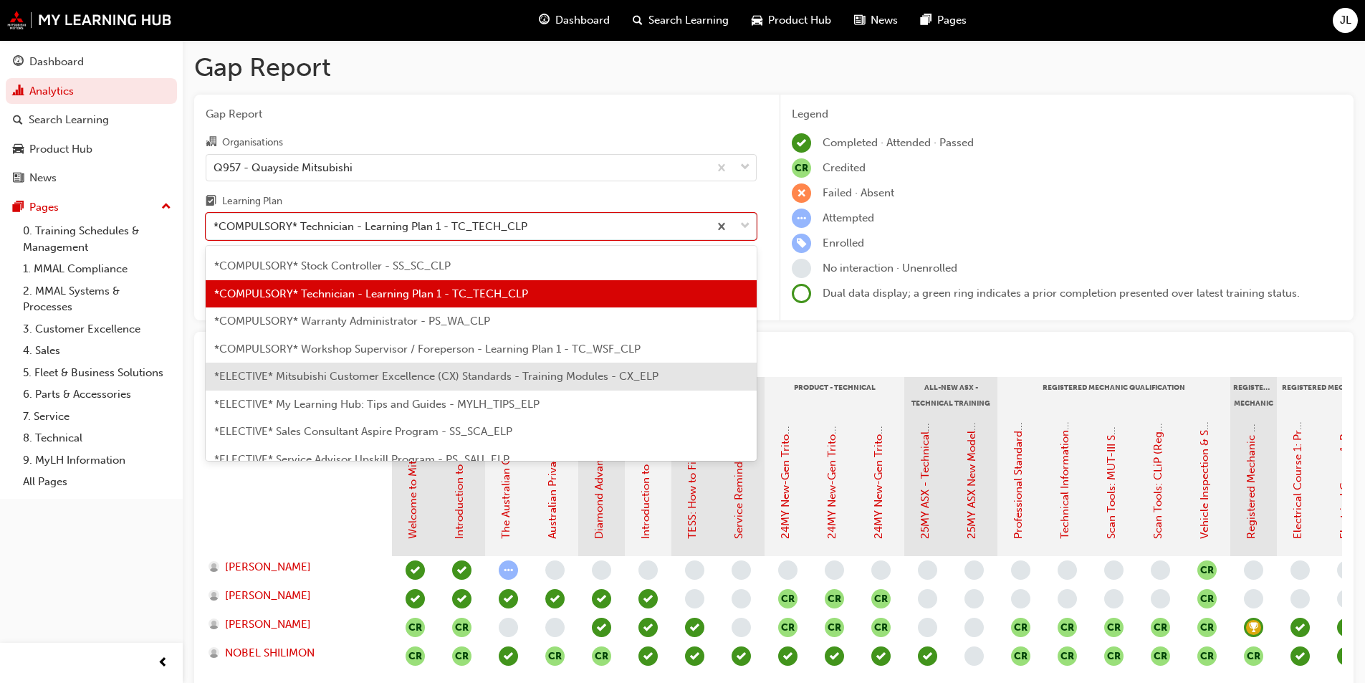
scroll to position [691, 0]
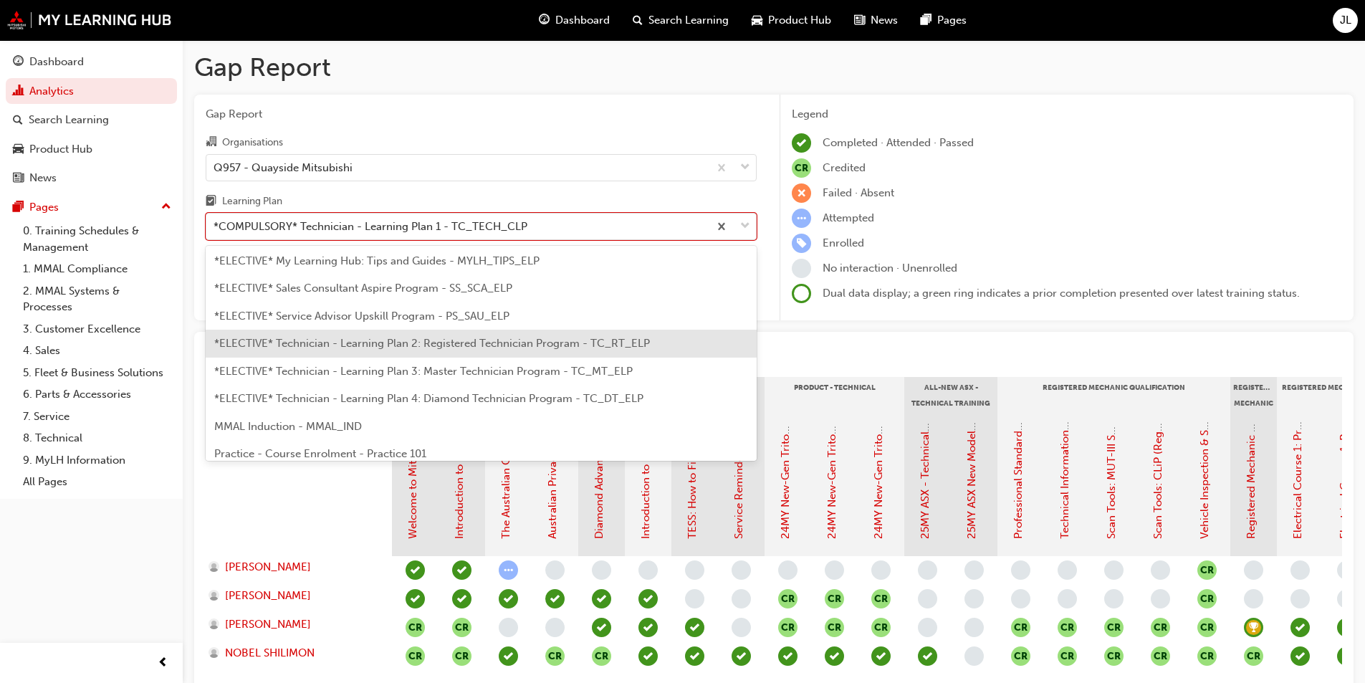
click at [491, 347] on span "*ELECTIVE* Technician - Learning Plan 2: Registered Technician Program - TC_RT_…" at bounding box center [432, 343] width 436 height 13
